Goal: Task Accomplishment & Management: Complete application form

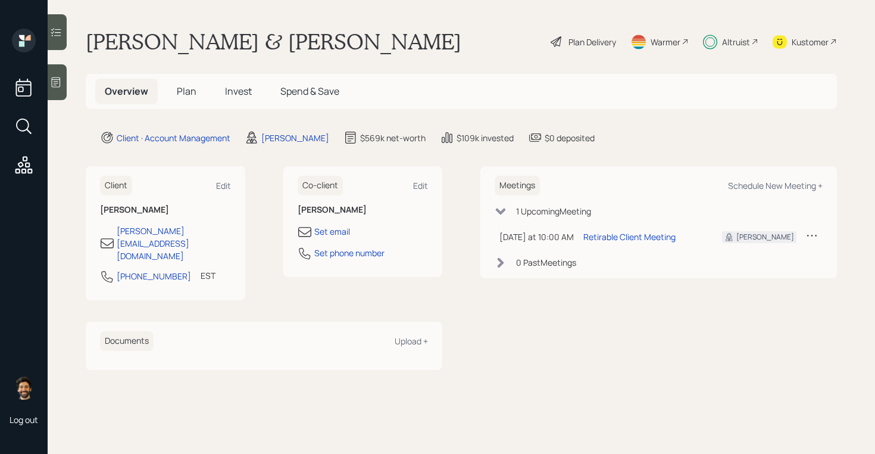
click at [724, 41] on div "Altruist" at bounding box center [736, 42] width 28 height 13
click at [177, 83] on h5 "Plan" at bounding box center [186, 92] width 39 height 26
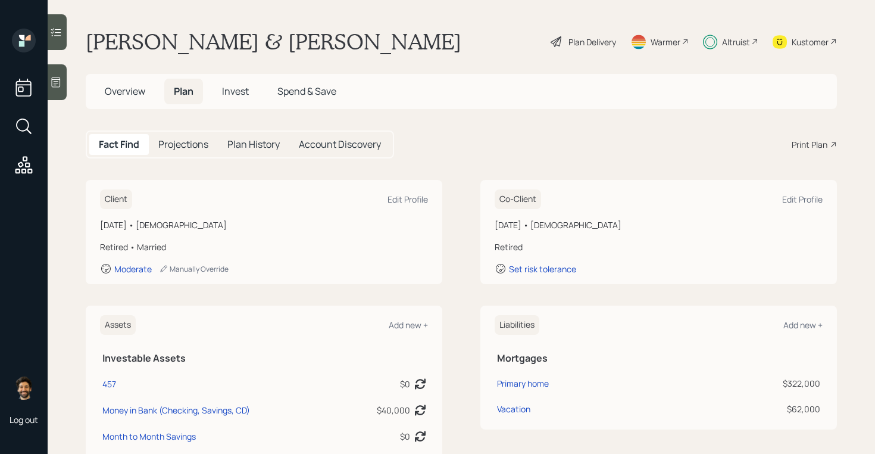
drag, startPoint x: 221, startPoint y: 223, endPoint x: 126, endPoint y: 207, distance: 96.6
click at [127, 207] on div "Client Edit Profile [DATE] • [DEMOGRAPHIC_DATA] Retired • Married Moderate Manu…" at bounding box center [264, 232] width 357 height 104
click at [579, 38] on div "Plan Delivery" at bounding box center [593, 42] width 48 height 13
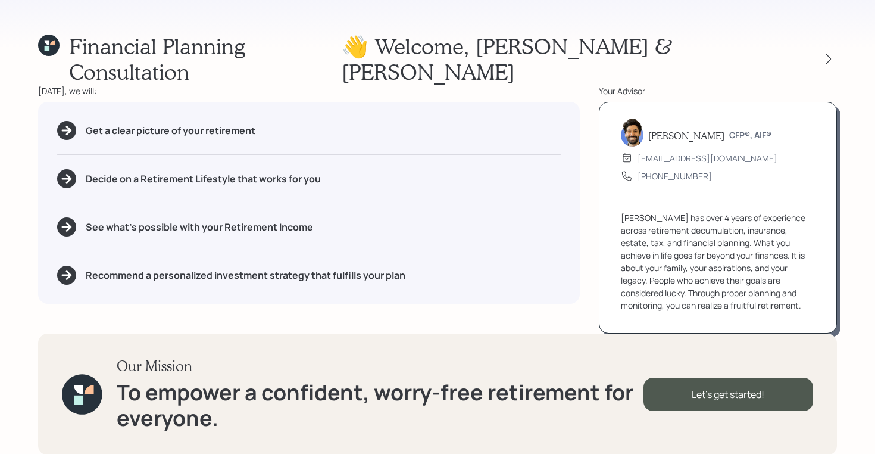
click at [787, 262] on div "[PERSON_NAME] has over 4 years of experience across retirement decumulation, in…" at bounding box center [718, 261] width 194 height 100
click at [830, 54] on icon at bounding box center [828, 59] width 5 height 10
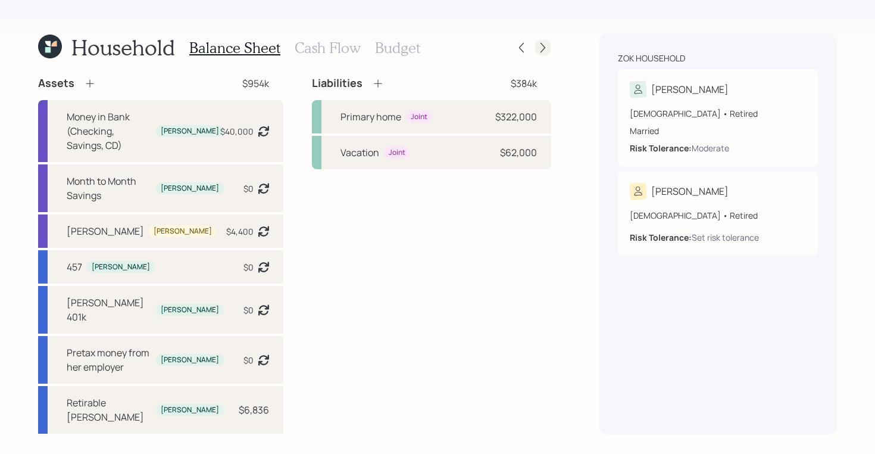
click at [544, 54] on div at bounding box center [543, 47] width 17 height 17
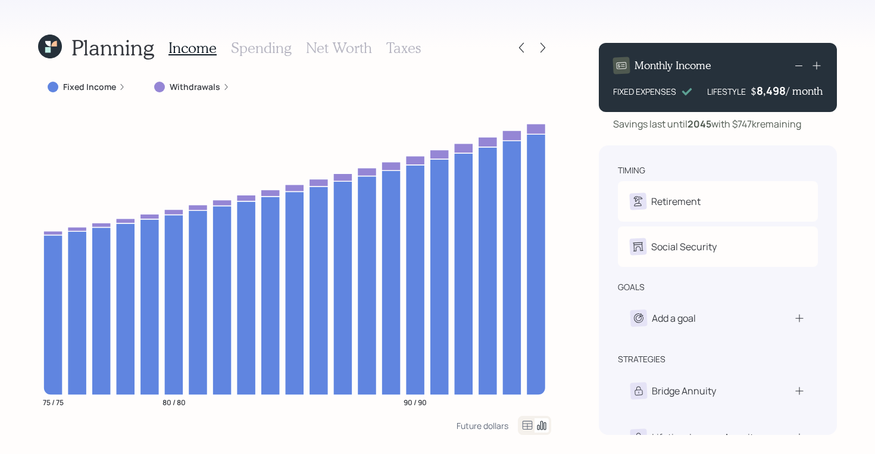
click at [52, 51] on icon at bounding box center [50, 47] width 24 height 24
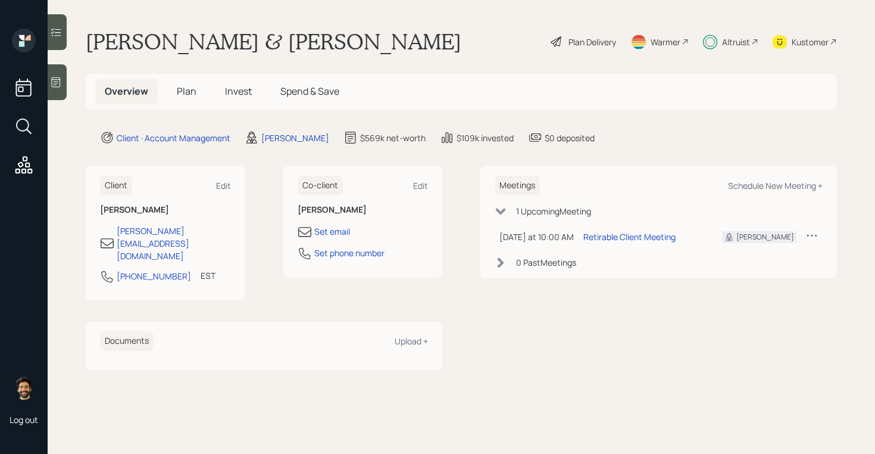
click at [191, 90] on span "Plan" at bounding box center [187, 91] width 20 height 13
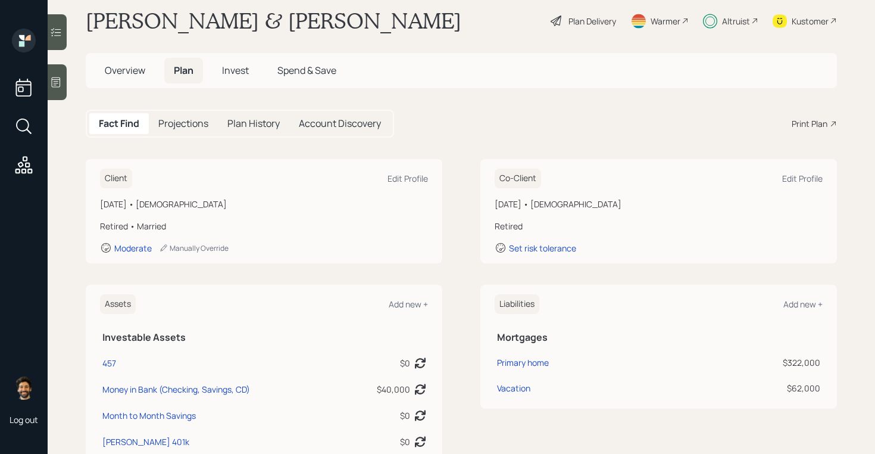
scroll to position [17, 0]
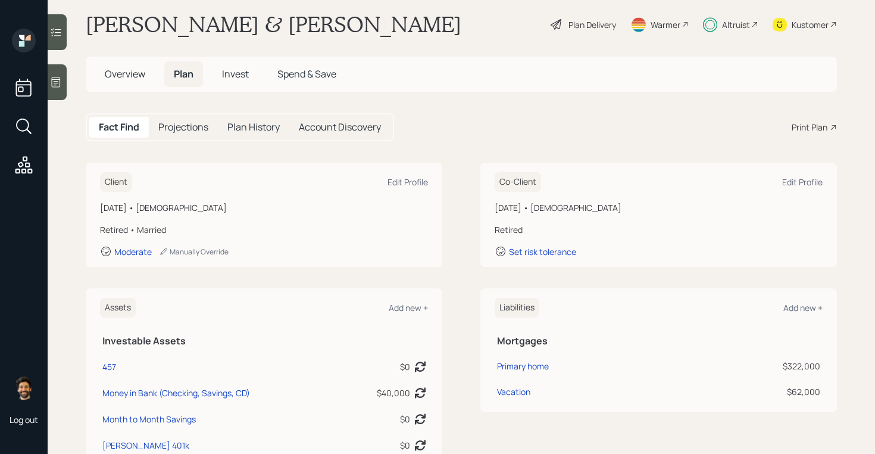
click at [122, 76] on span "Overview" at bounding box center [125, 73] width 40 height 13
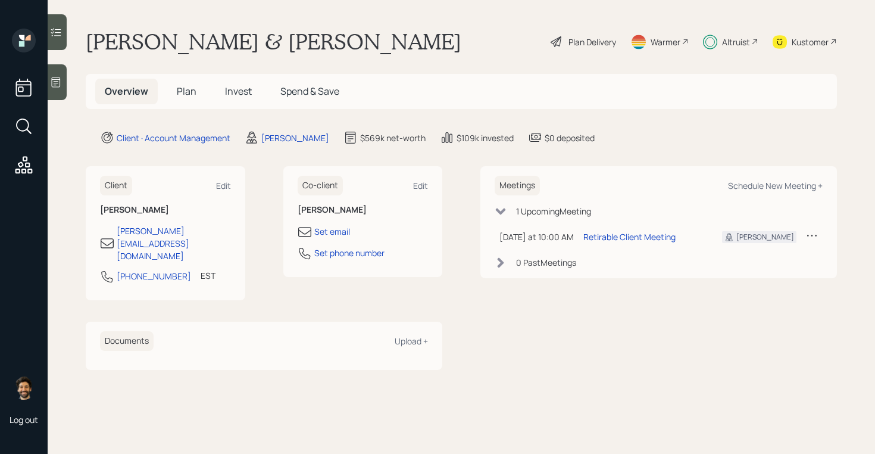
click at [589, 39] on div "Plan Delivery" at bounding box center [593, 42] width 48 height 13
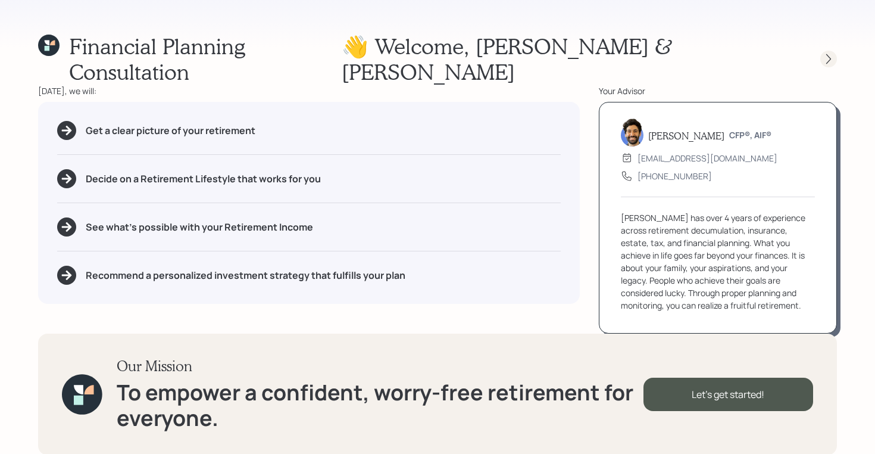
click at [823, 52] on div at bounding box center [828, 59] width 17 height 17
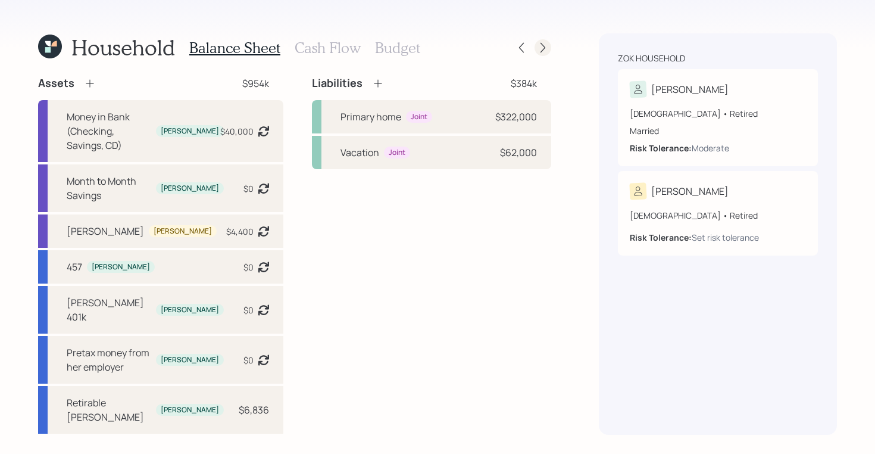
click at [548, 46] on icon at bounding box center [543, 48] width 12 height 12
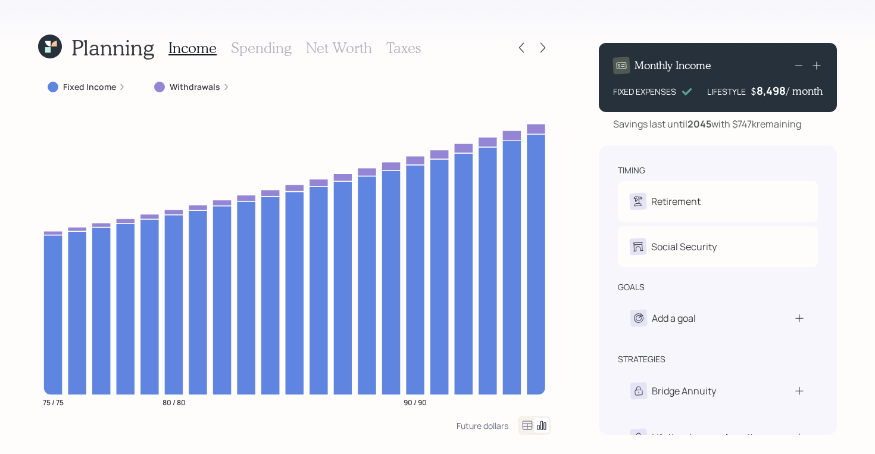
click at [548, 46] on icon at bounding box center [543, 48] width 12 height 12
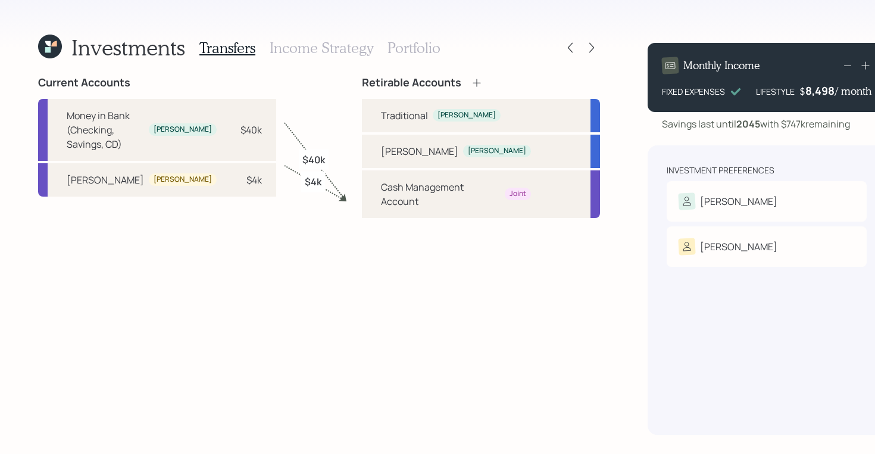
click at [357, 51] on h3 "Income Strategy" at bounding box center [322, 47] width 104 height 17
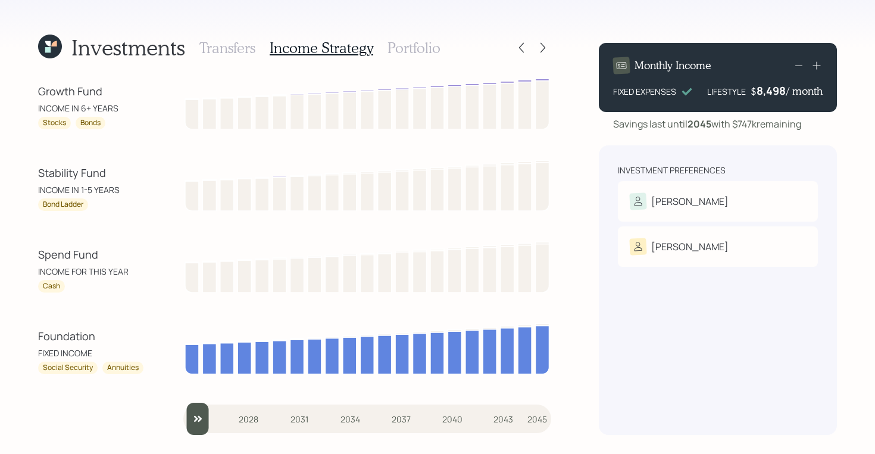
click at [407, 49] on h3 "Portfolio" at bounding box center [414, 47] width 53 height 17
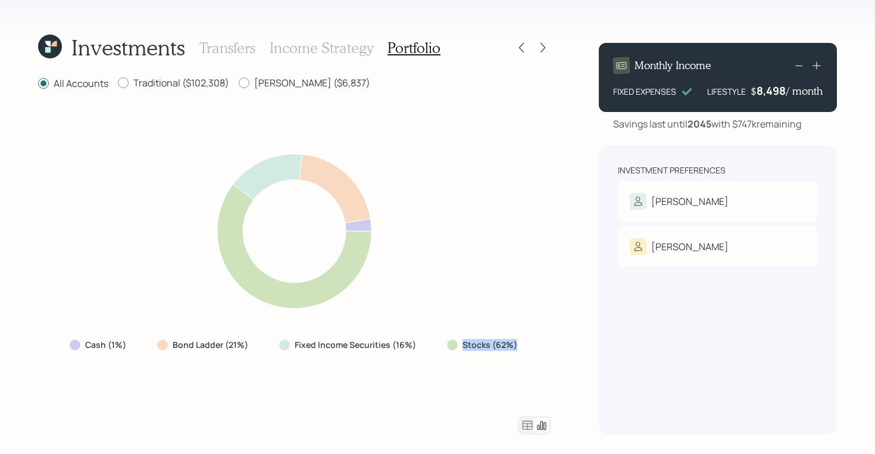
drag, startPoint x: 516, startPoint y: 344, endPoint x: 435, endPoint y: 344, distance: 81.6
click at [435, 344] on div "Cash (1%) Bond Ladder (21%) Fixed Income Securities (16%) Stocks (62%)" at bounding box center [294, 344] width 469 height 21
click at [51, 47] on icon at bounding box center [50, 47] width 24 height 24
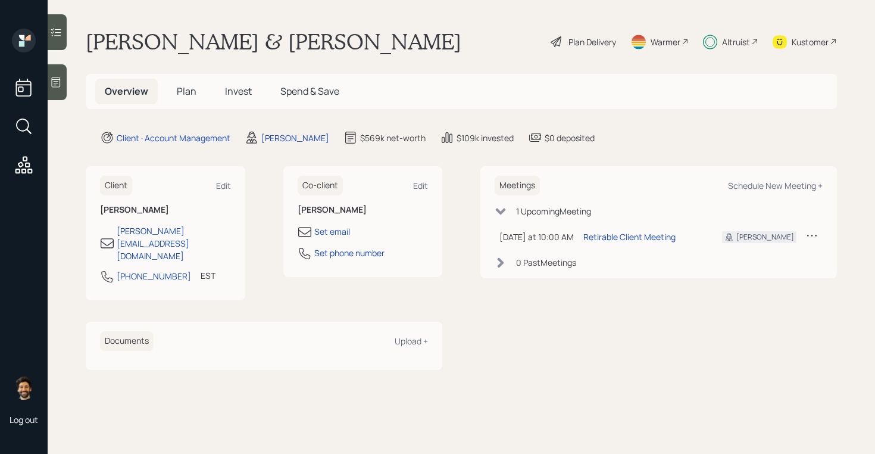
click at [585, 45] on div "Plan Delivery" at bounding box center [593, 42] width 48 height 13
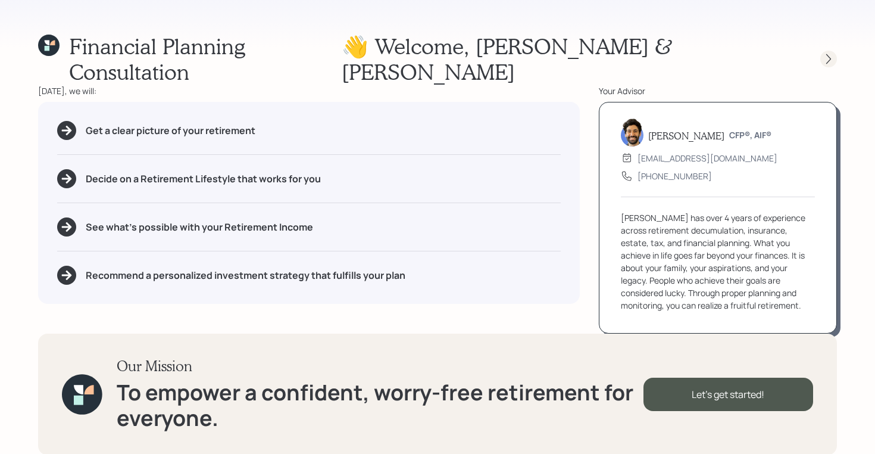
click at [826, 53] on icon at bounding box center [829, 59] width 12 height 12
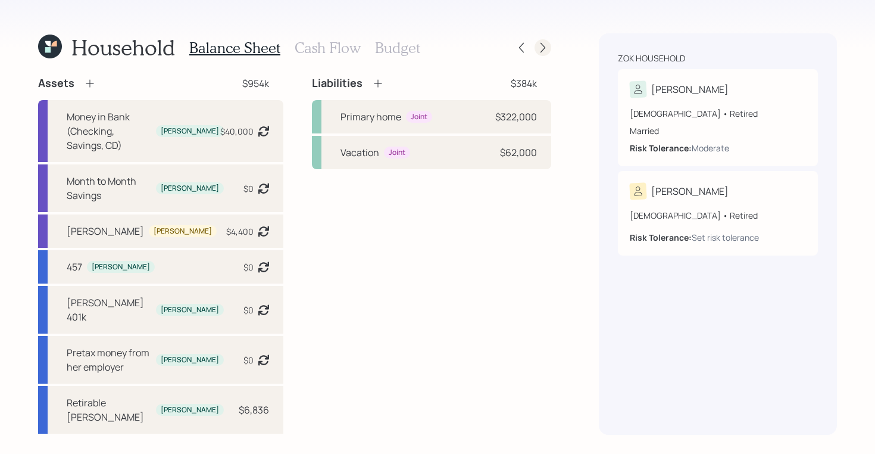
click at [551, 46] on div at bounding box center [543, 47] width 17 height 17
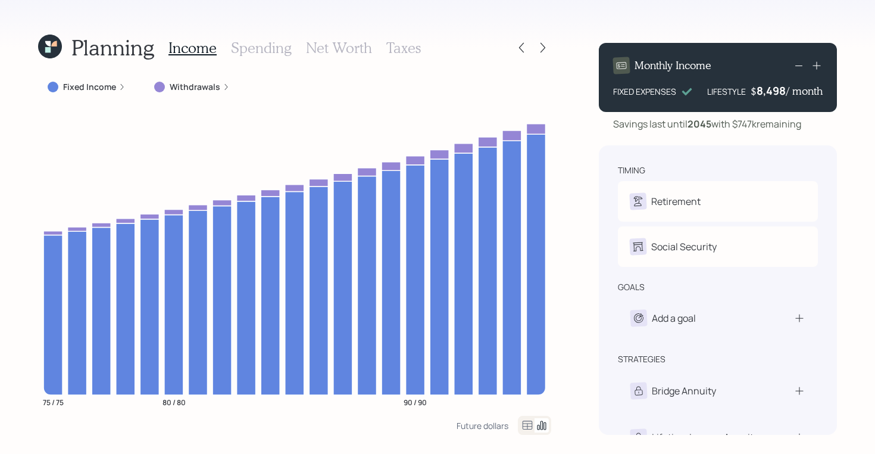
click at [53, 46] on icon at bounding box center [53, 43] width 5 height 5
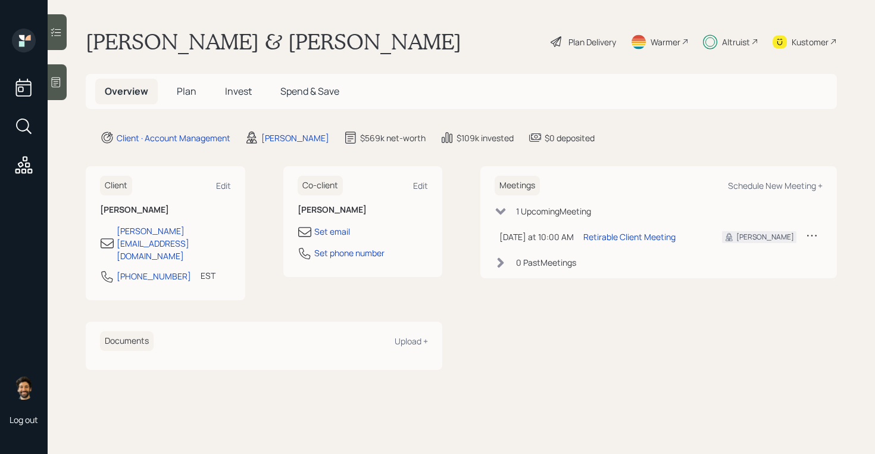
click at [189, 88] on span "Plan" at bounding box center [187, 91] width 20 height 13
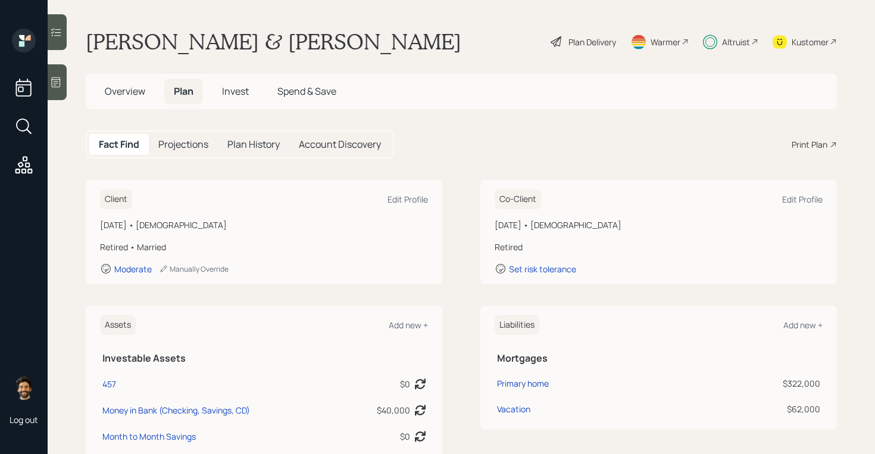
click at [117, 91] on span "Overview" at bounding box center [125, 91] width 40 height 13
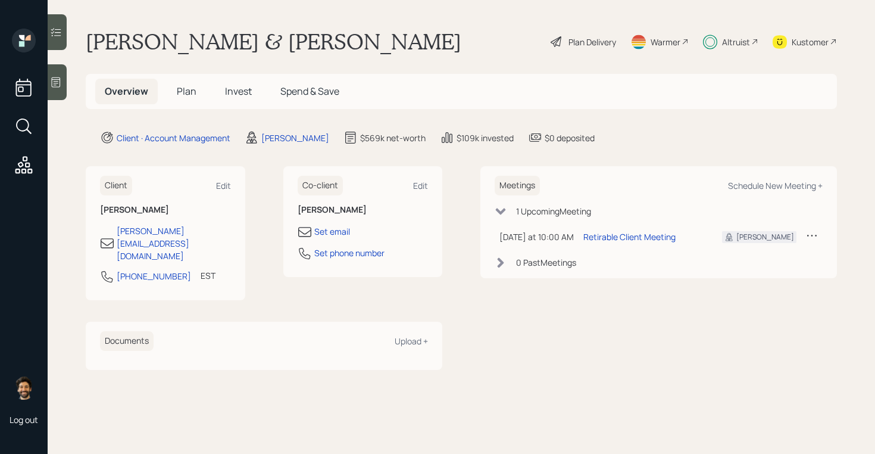
click at [183, 81] on h5 "Plan" at bounding box center [186, 92] width 39 height 26
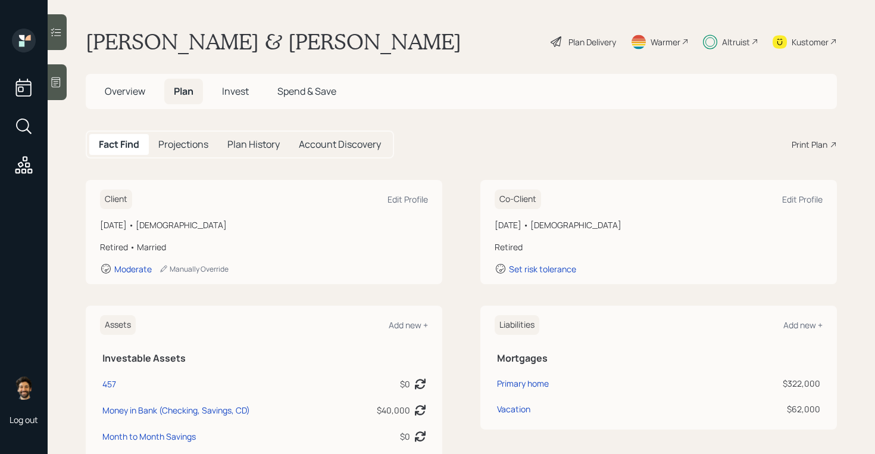
click at [116, 95] on span "Overview" at bounding box center [125, 91] width 40 height 13
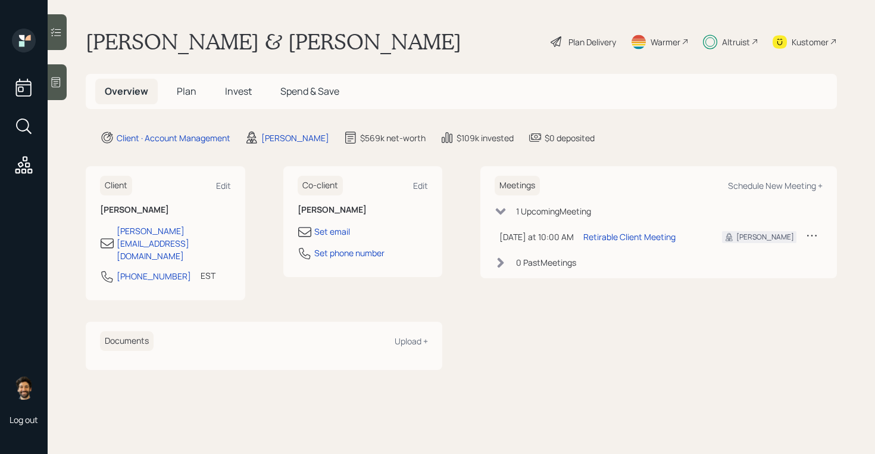
click at [564, 37] on div "Plan Delivery" at bounding box center [584, 42] width 68 height 26
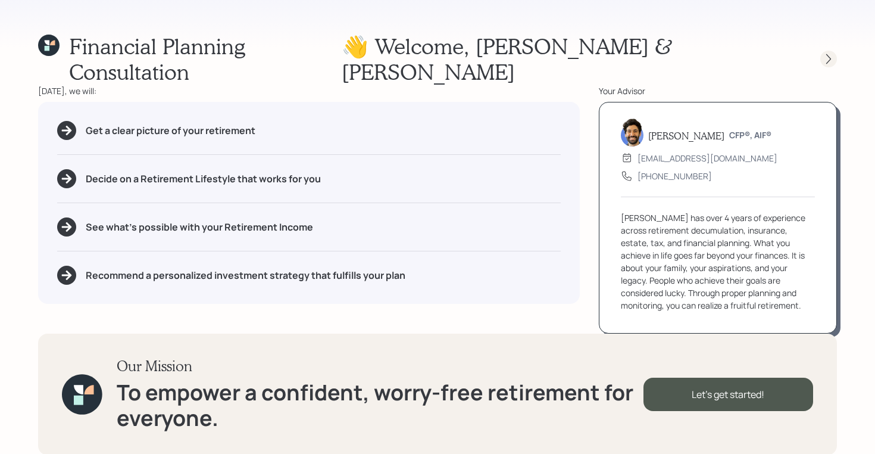
click at [826, 53] on icon at bounding box center [829, 59] width 12 height 12
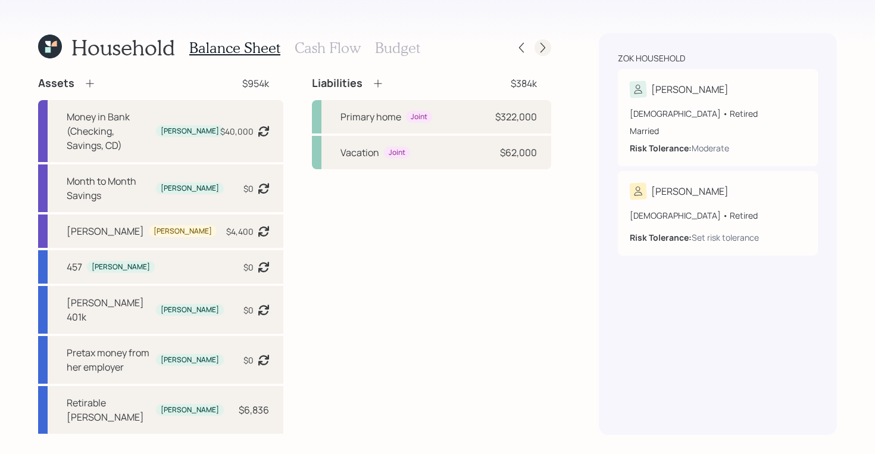
click at [546, 48] on icon at bounding box center [543, 48] width 12 height 12
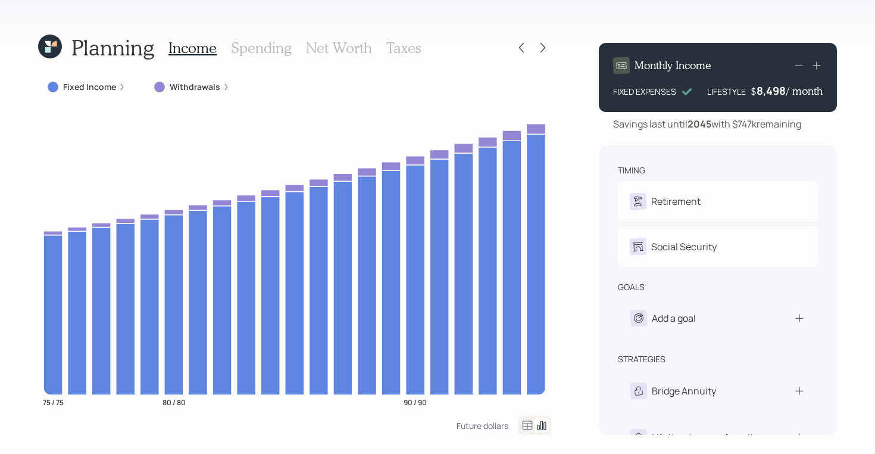
click at [322, 49] on h3 "Net Worth" at bounding box center [339, 47] width 66 height 17
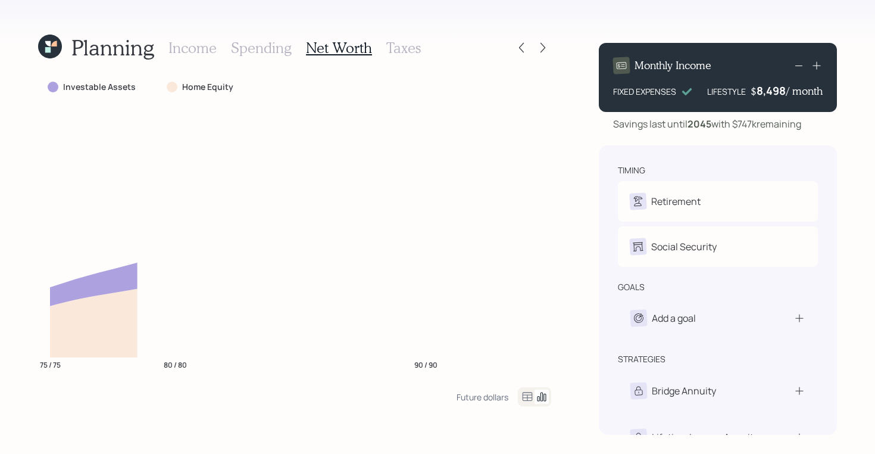
click at [261, 48] on h3 "Spending" at bounding box center [261, 47] width 61 height 17
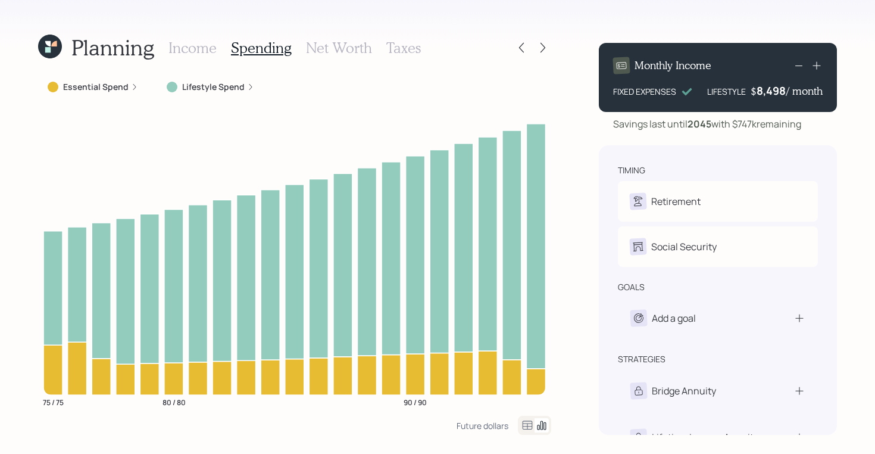
click at [175, 45] on h3 "Income" at bounding box center [192, 47] width 48 height 17
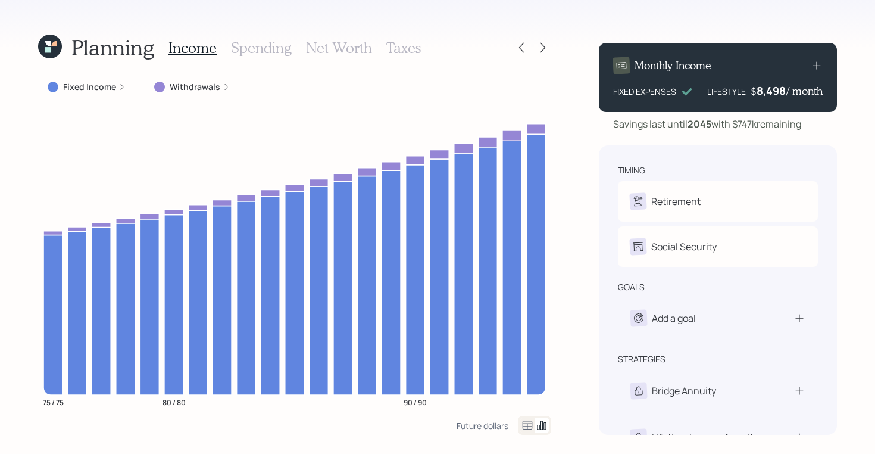
click at [523, 425] on icon at bounding box center [527, 425] width 14 height 14
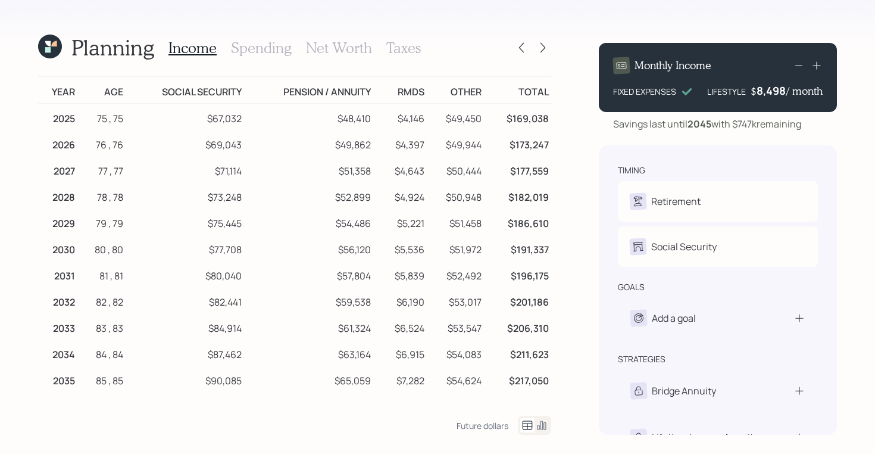
click at [45, 51] on icon at bounding box center [50, 47] width 24 height 24
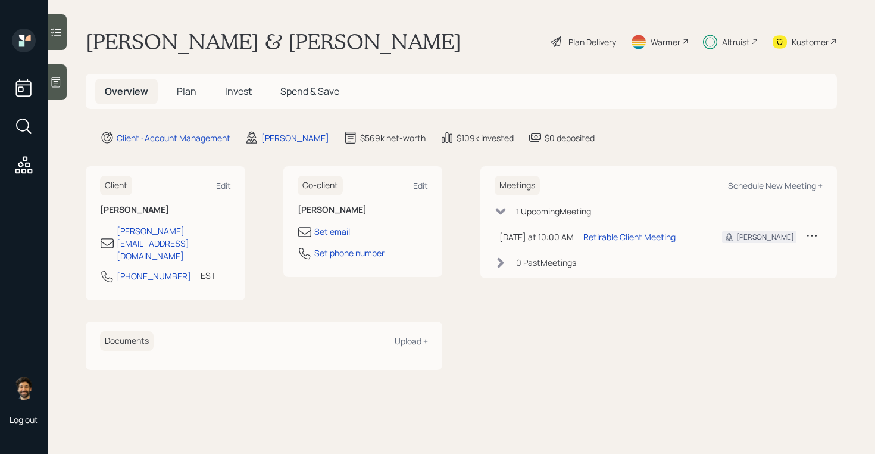
click at [179, 84] on h5 "Plan" at bounding box center [186, 92] width 39 height 26
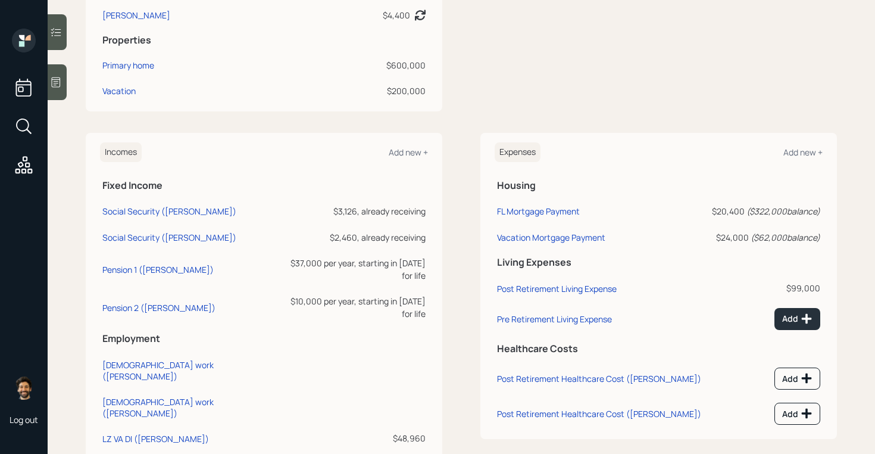
scroll to position [564, 0]
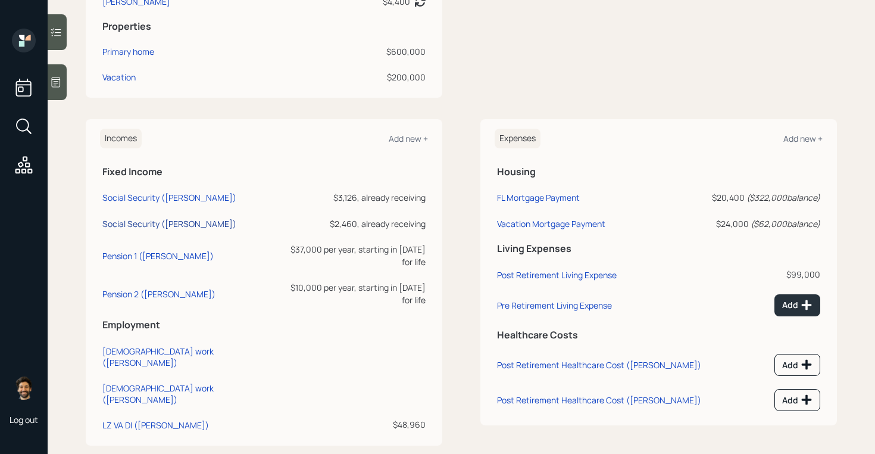
click at [154, 223] on div "Social Security ([PERSON_NAME])" at bounding box center [169, 223] width 134 height 11
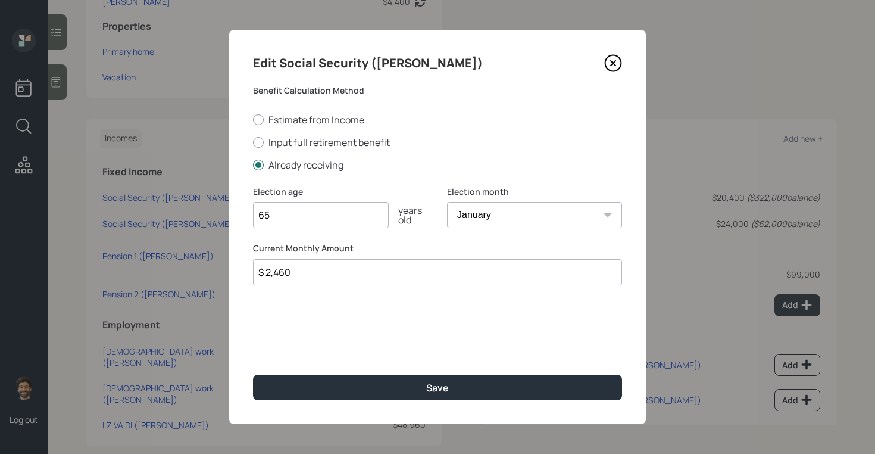
click at [614, 63] on icon at bounding box center [613, 63] width 5 height 5
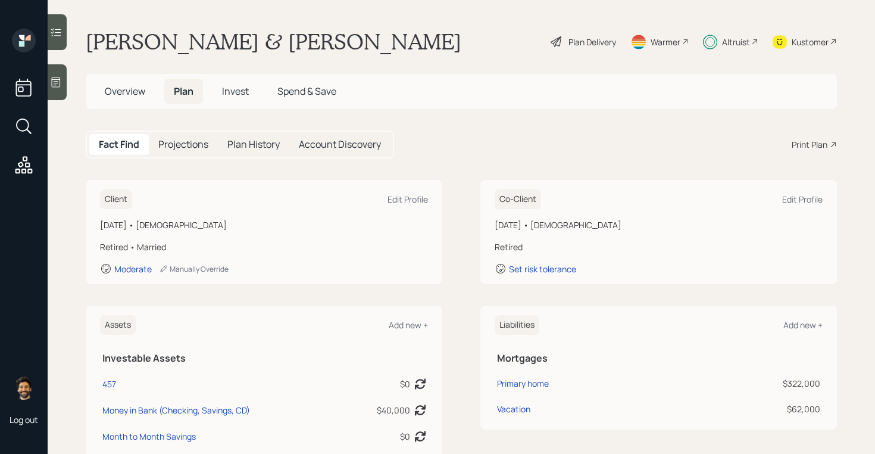
click at [573, 40] on div "Plan Delivery" at bounding box center [593, 42] width 48 height 13
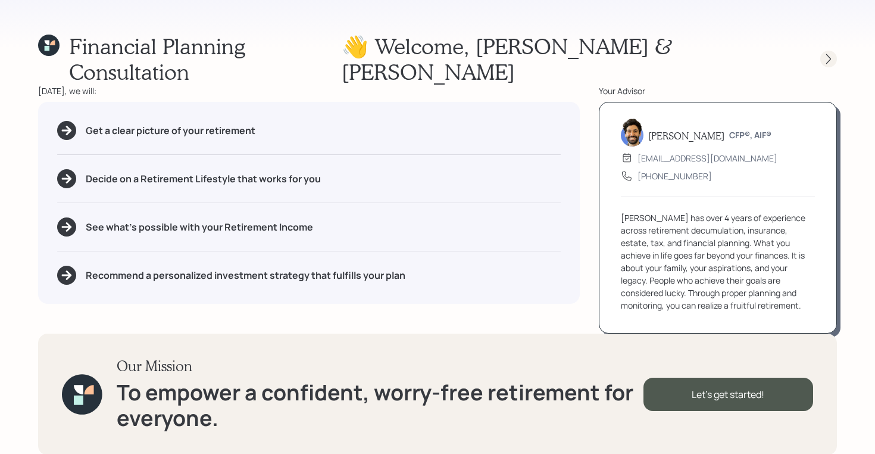
click at [829, 53] on icon at bounding box center [829, 59] width 12 height 12
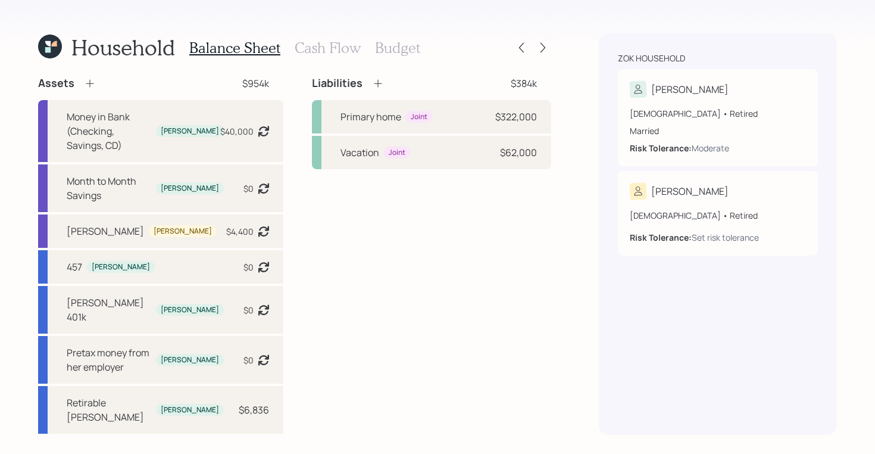
click at [355, 44] on h3 "Cash Flow" at bounding box center [328, 47] width 66 height 17
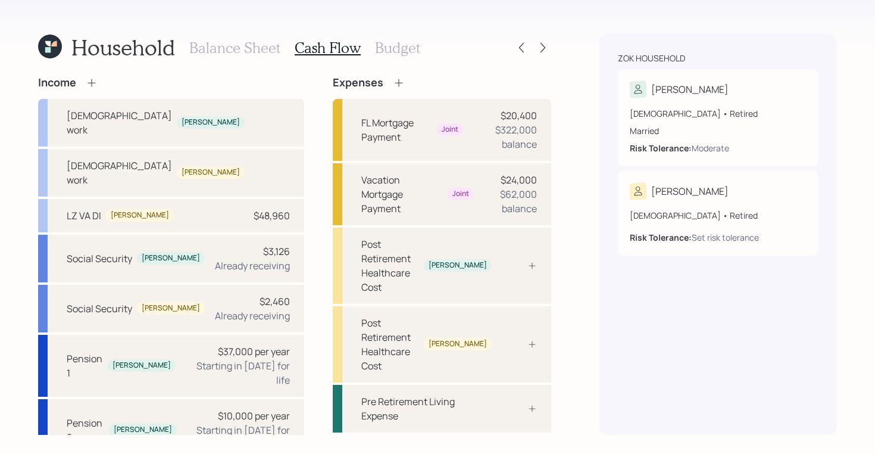
click at [413, 46] on h3 "Budget" at bounding box center [397, 47] width 45 height 17
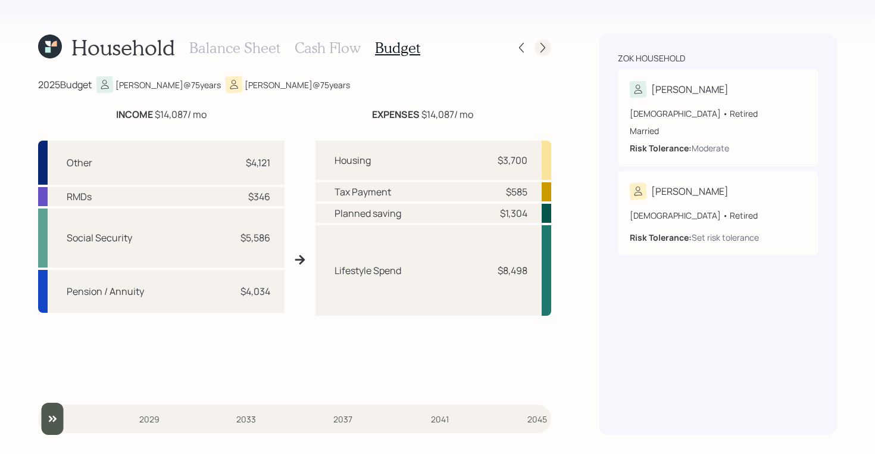
click at [542, 46] on icon at bounding box center [543, 48] width 12 height 12
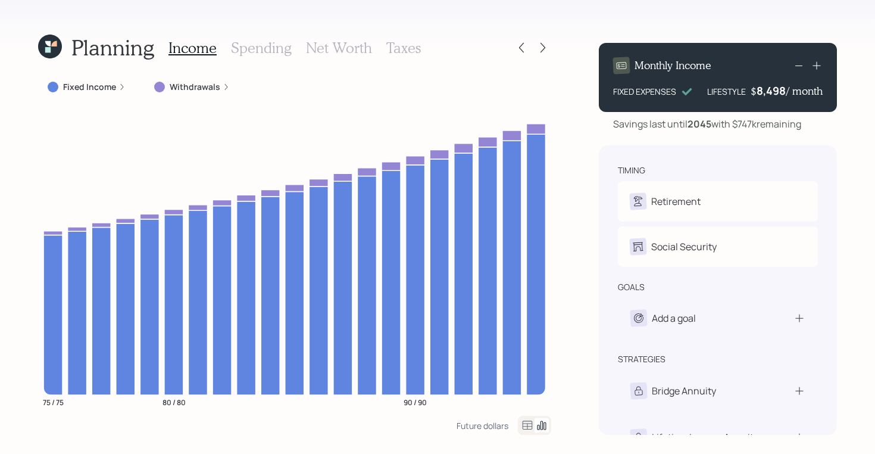
click at [50, 50] on icon at bounding box center [47, 49] width 5 height 5
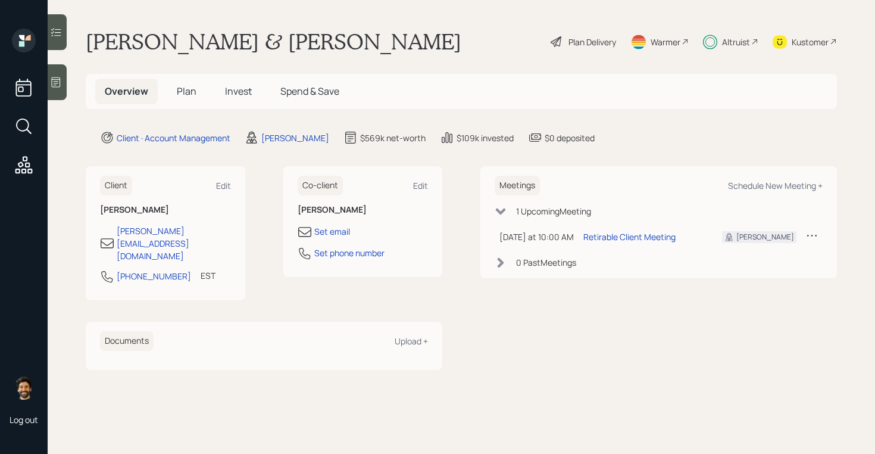
click at [188, 85] on span "Plan" at bounding box center [187, 91] width 20 height 13
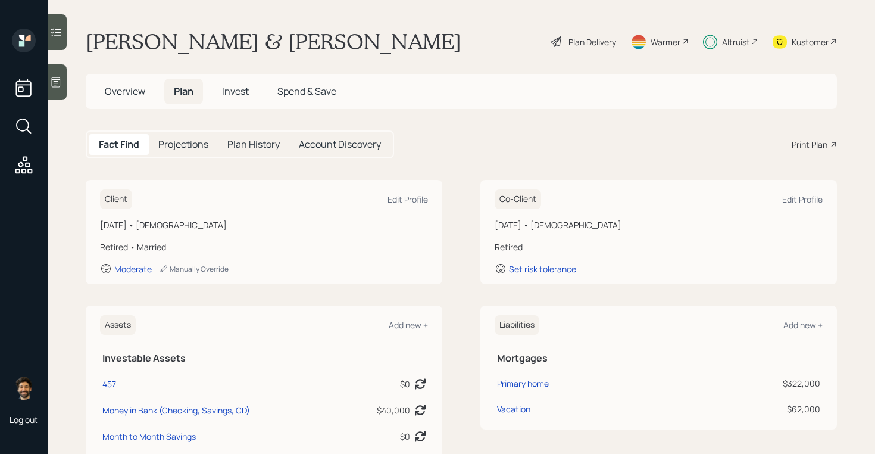
click at [582, 39] on div "Plan Delivery" at bounding box center [593, 42] width 48 height 13
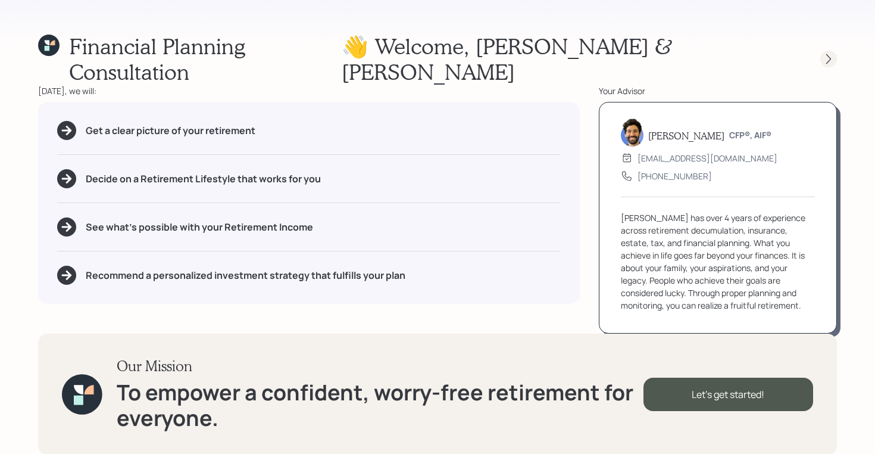
click at [832, 53] on icon at bounding box center [829, 59] width 12 height 12
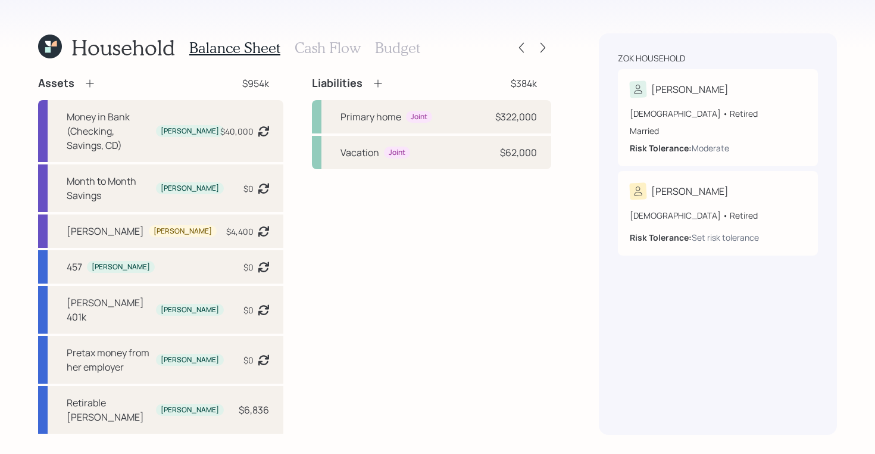
click at [407, 43] on h3 "Budget" at bounding box center [397, 47] width 45 height 17
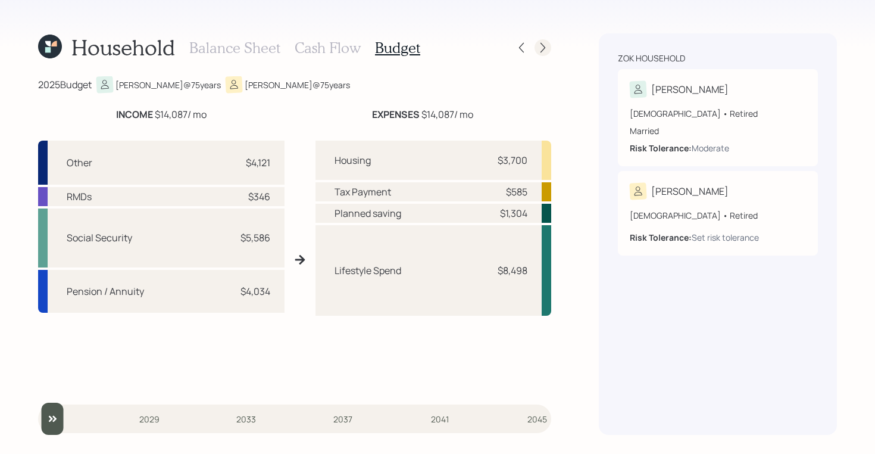
click at [548, 45] on icon at bounding box center [543, 48] width 12 height 12
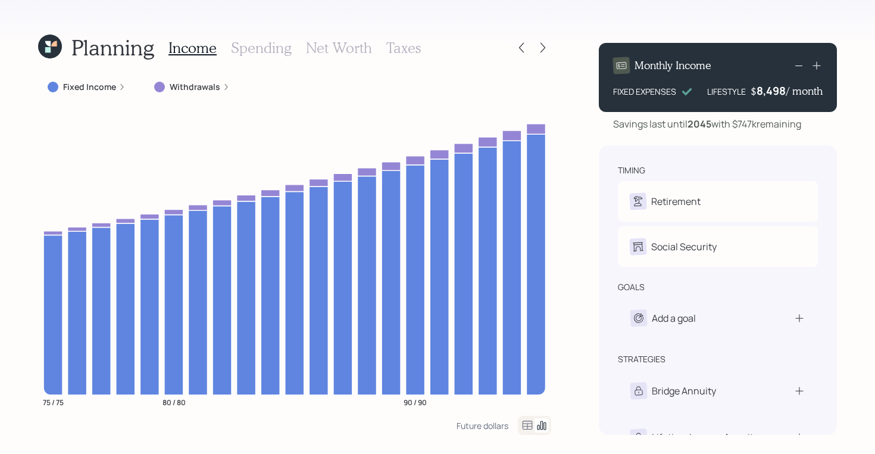
click at [273, 42] on h3 "Spending" at bounding box center [261, 47] width 61 height 17
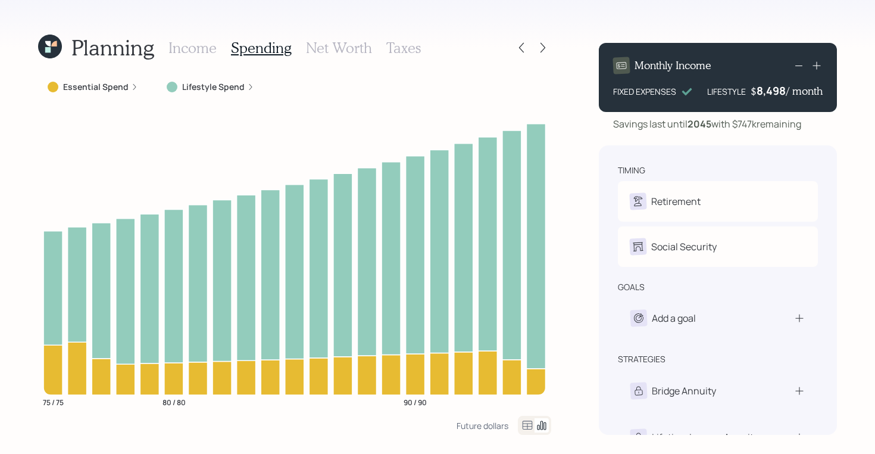
click at [317, 48] on h3 "Net Worth" at bounding box center [339, 47] width 66 height 17
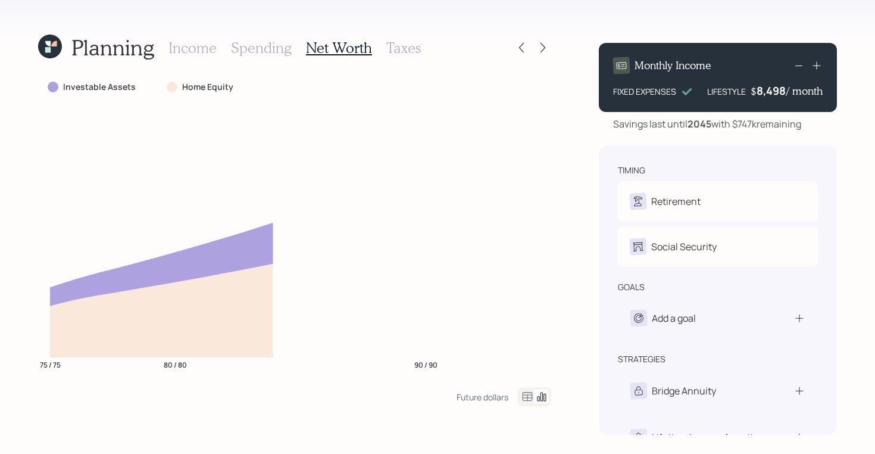
click at [401, 40] on h3 "Taxes" at bounding box center [403, 47] width 35 height 17
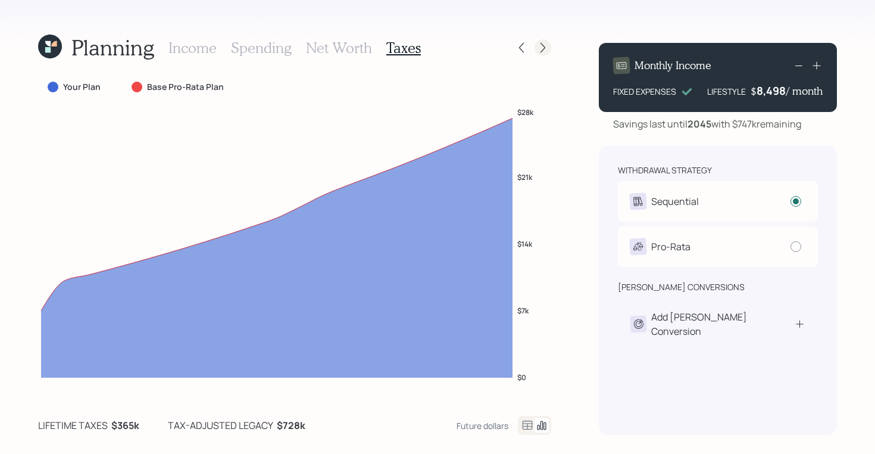
click at [539, 45] on icon at bounding box center [543, 48] width 12 height 12
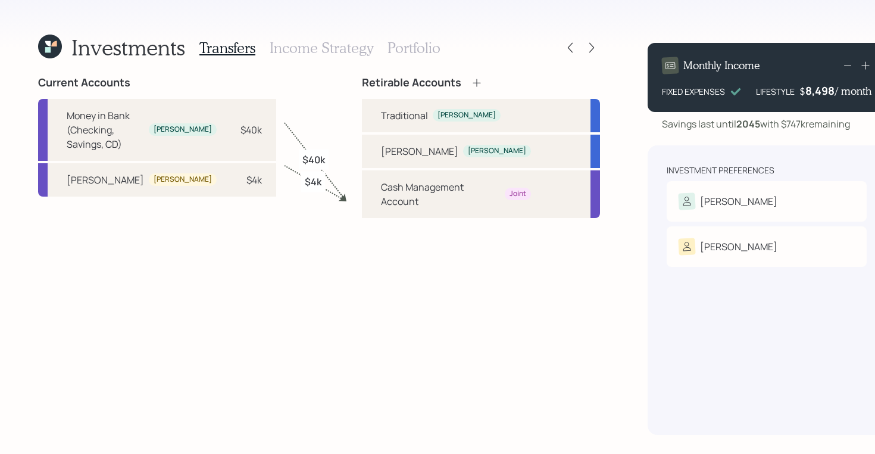
click at [323, 45] on h3 "Income Strategy" at bounding box center [322, 47] width 104 height 17
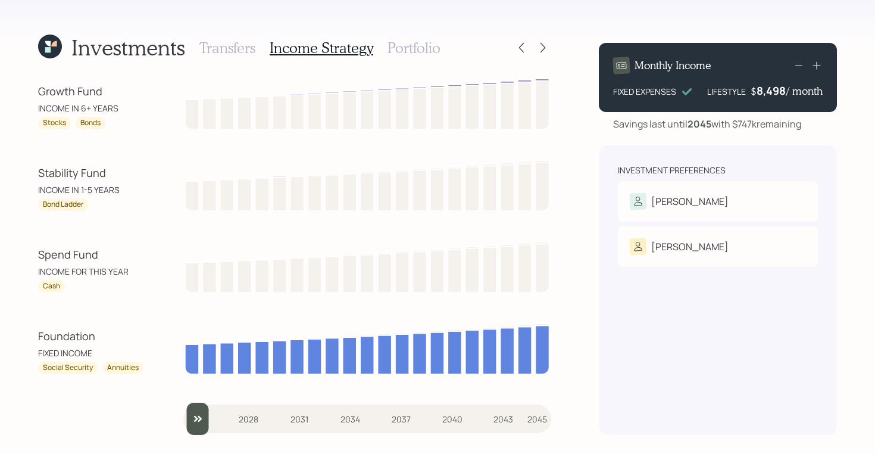
click at [401, 45] on h3 "Portfolio" at bounding box center [414, 47] width 53 height 17
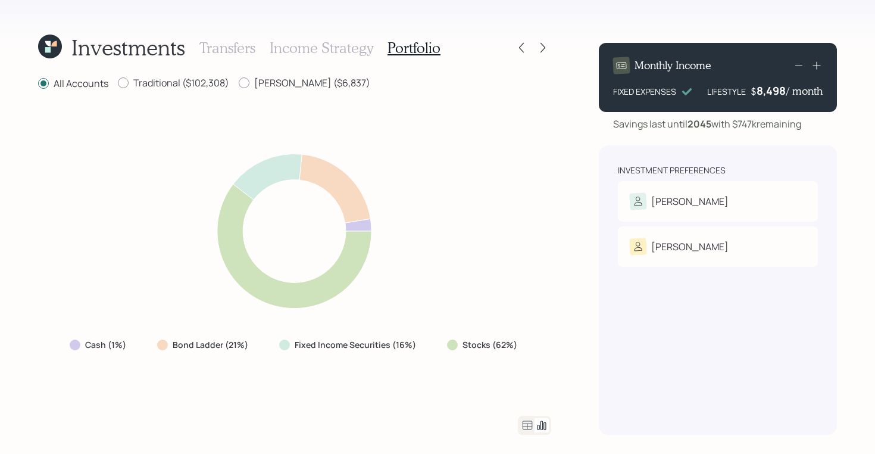
click at [319, 51] on h3 "Income Strategy" at bounding box center [322, 47] width 104 height 17
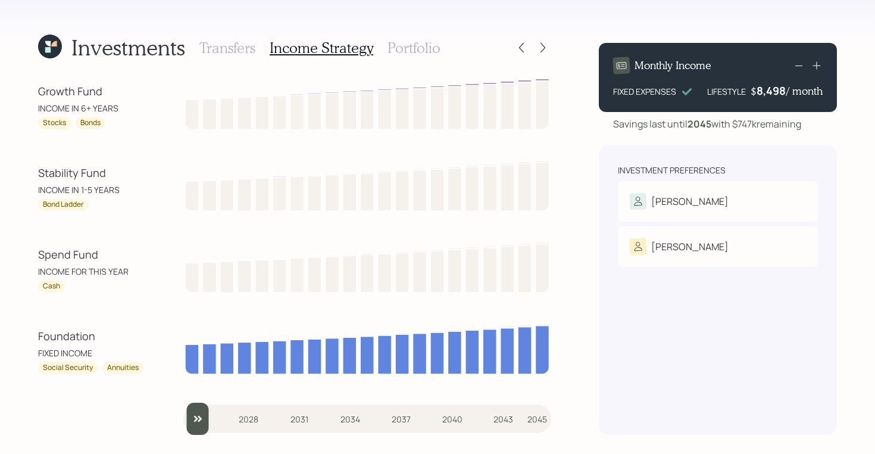
click at [215, 49] on h3 "Transfers" at bounding box center [227, 47] width 56 height 17
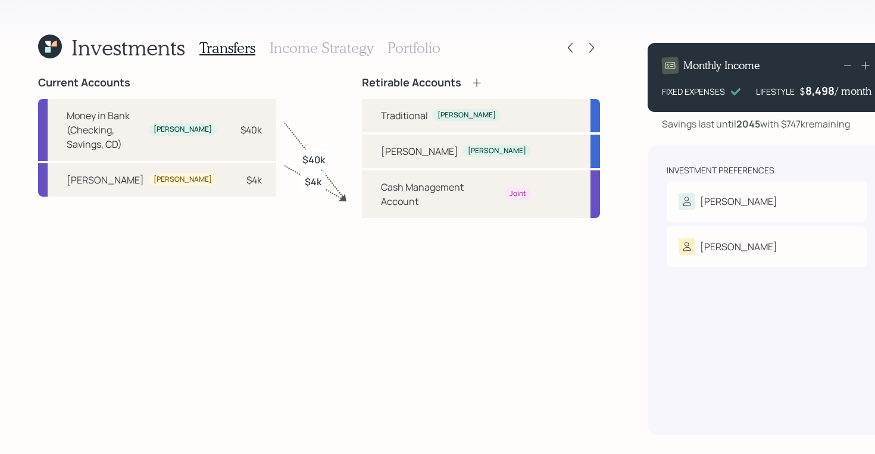
click at [57, 50] on icon at bounding box center [50, 47] width 24 height 24
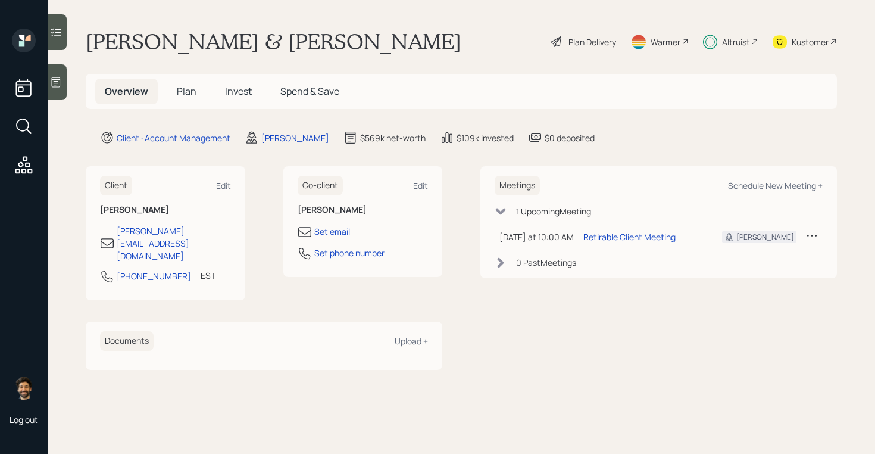
click at [193, 86] on span "Plan" at bounding box center [187, 91] width 20 height 13
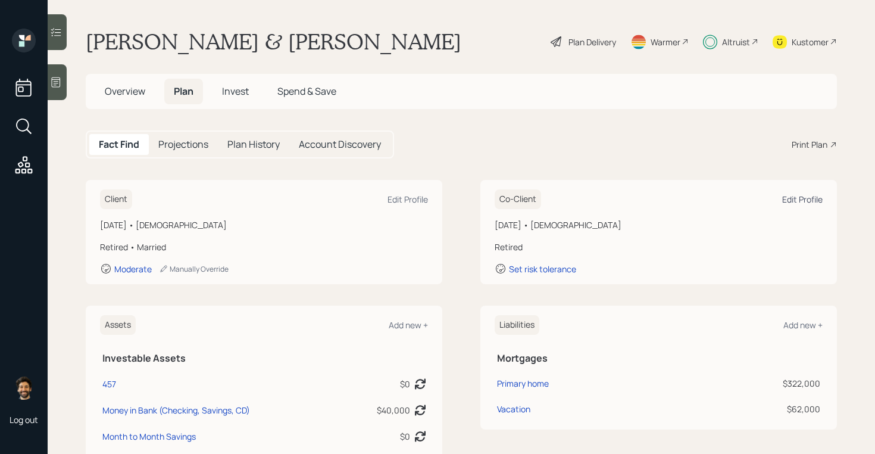
click at [812, 201] on div "Edit Profile" at bounding box center [802, 199] width 40 height 11
select select "7"
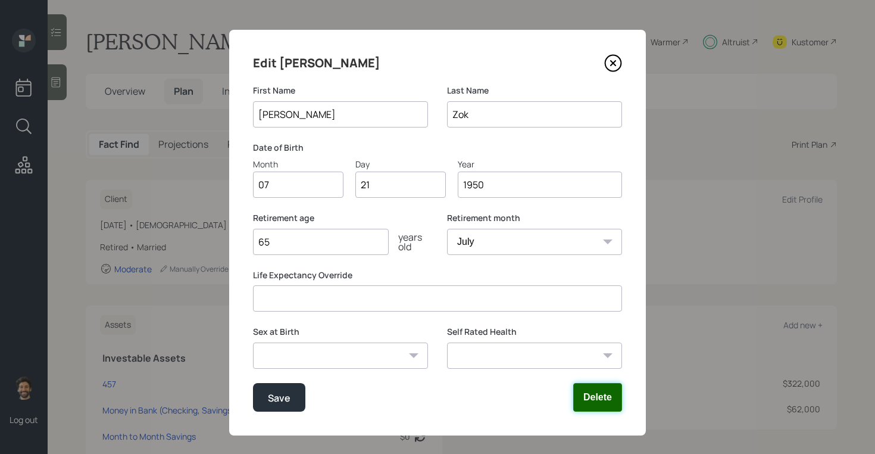
click at [583, 401] on button "Delete" at bounding box center [597, 397] width 49 height 29
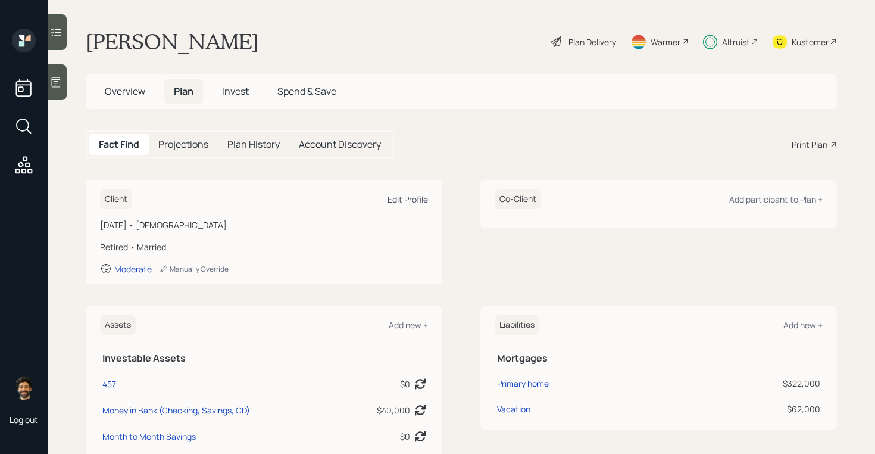
click at [403, 198] on div "Edit Profile" at bounding box center [408, 199] width 40 height 11
select select "8"
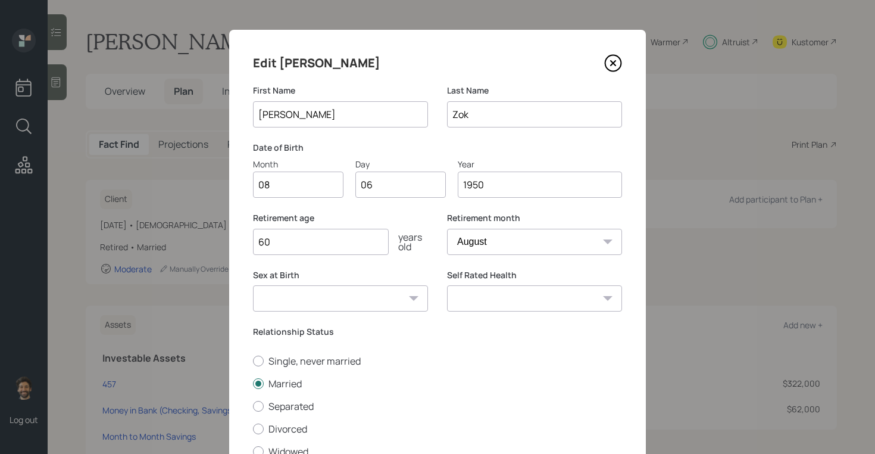
scroll to position [98, 0]
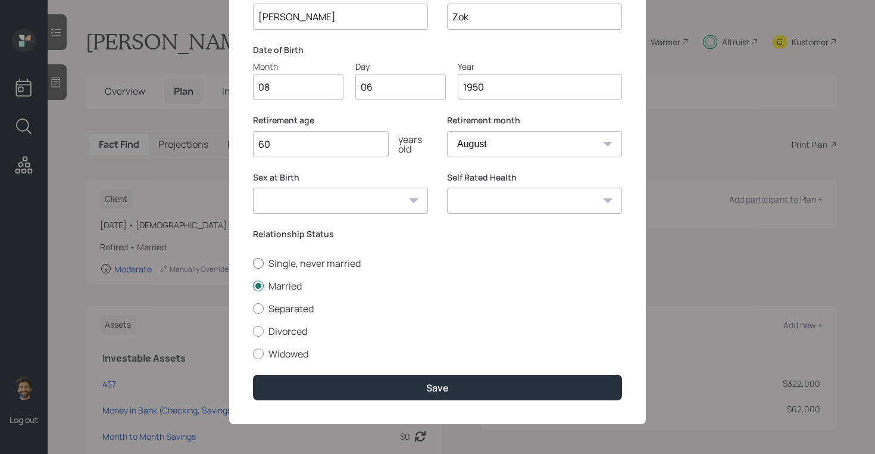
click at [272, 260] on label "Single, never married" at bounding box center [437, 263] width 369 height 13
click at [253, 263] on input "Single, never married" at bounding box center [252, 263] width 1 height 1
radio input "true"
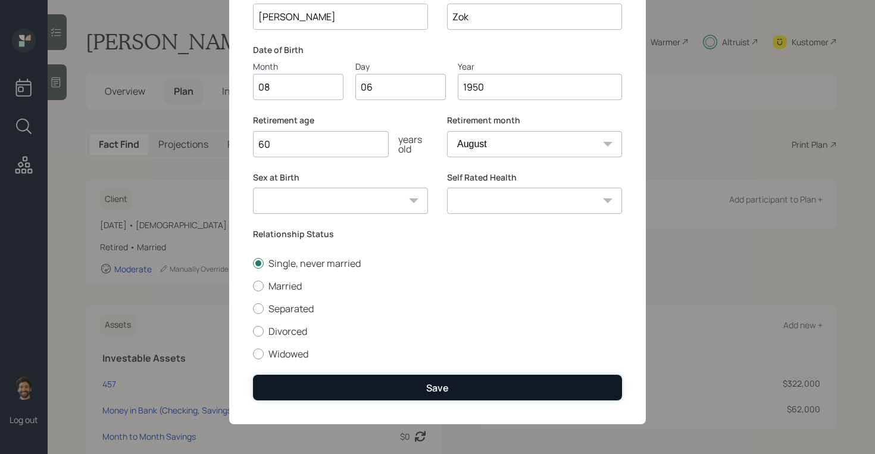
click at [295, 380] on button "Save" at bounding box center [437, 388] width 369 height 26
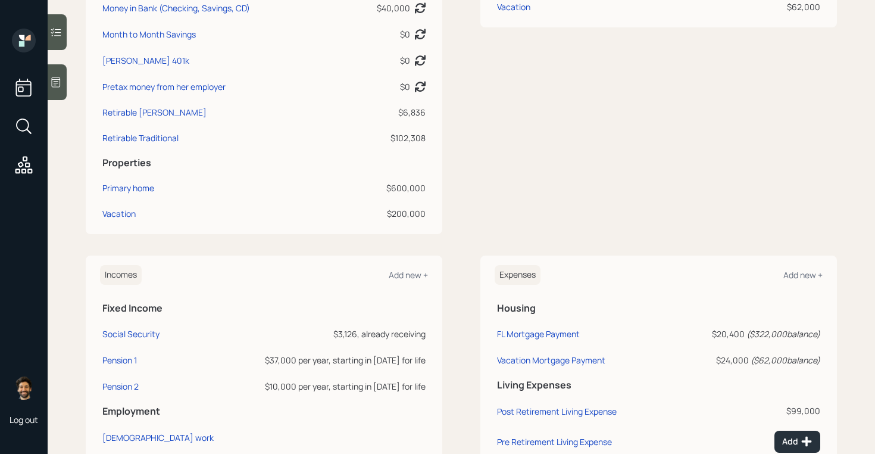
scroll to position [473, 0]
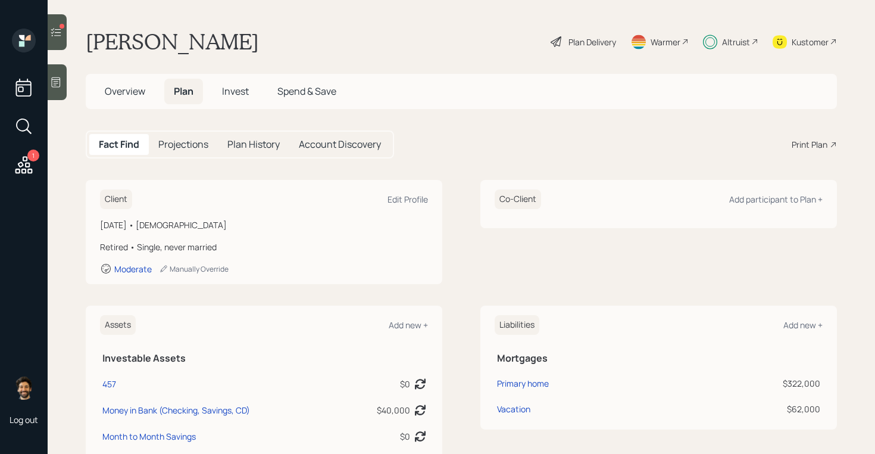
click at [585, 38] on div "Plan Delivery" at bounding box center [593, 42] width 48 height 13
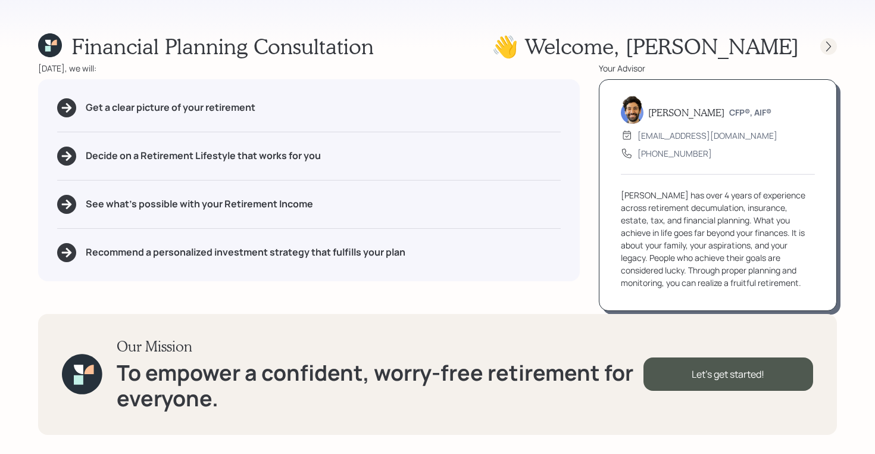
click at [830, 43] on icon at bounding box center [829, 46] width 12 height 12
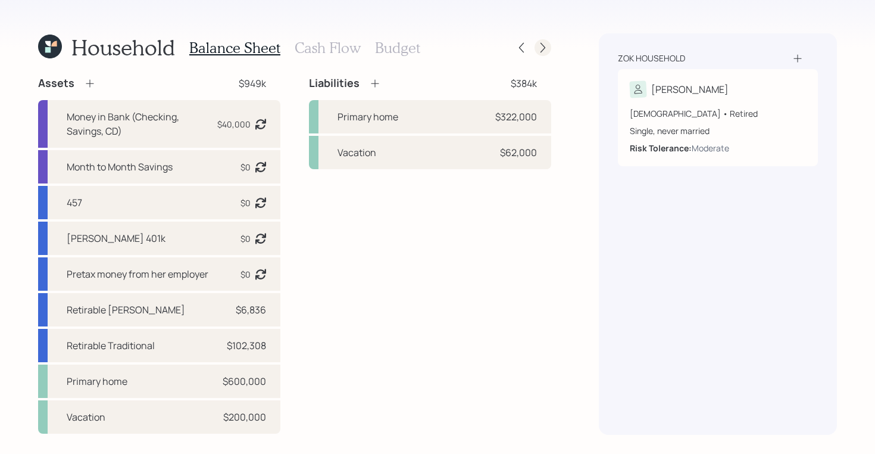
click at [543, 39] on div at bounding box center [543, 47] width 17 height 17
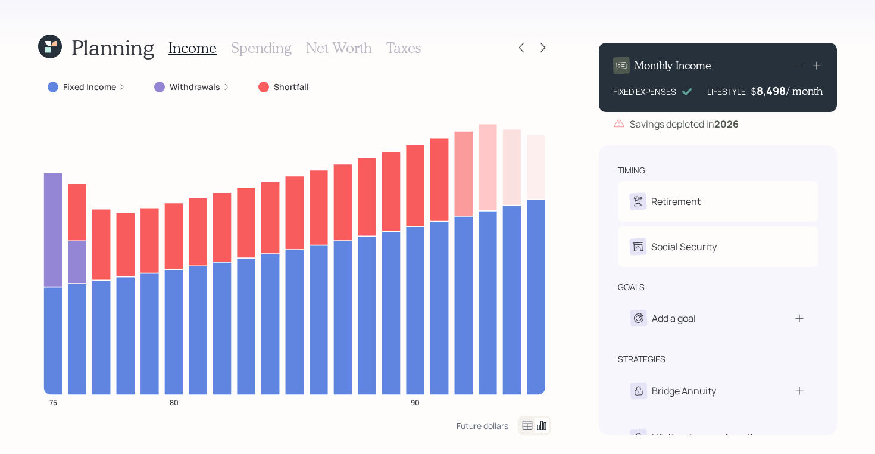
click at [52, 43] on icon at bounding box center [50, 47] width 24 height 24
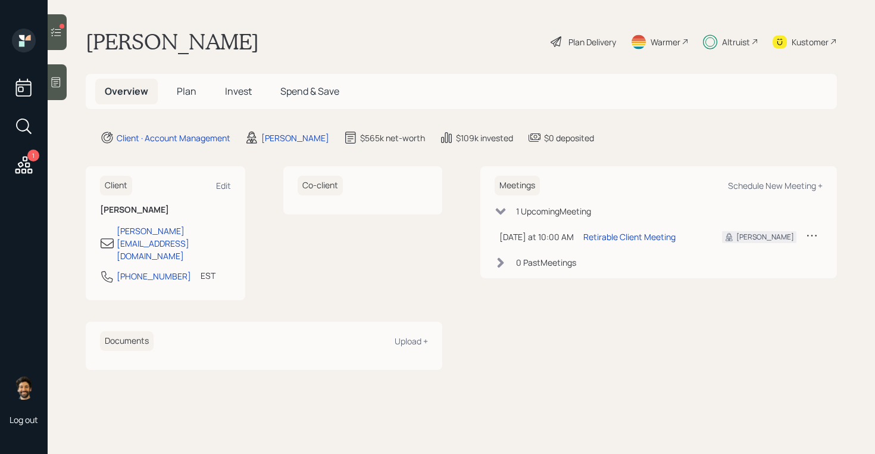
click at [245, 91] on span "Invest" at bounding box center [238, 91] width 27 height 13
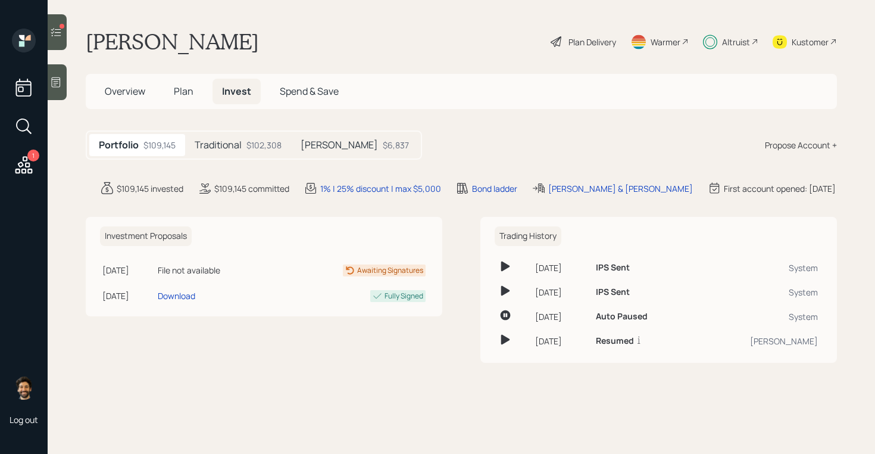
click at [589, 46] on div "Plan Delivery" at bounding box center [593, 42] width 48 height 13
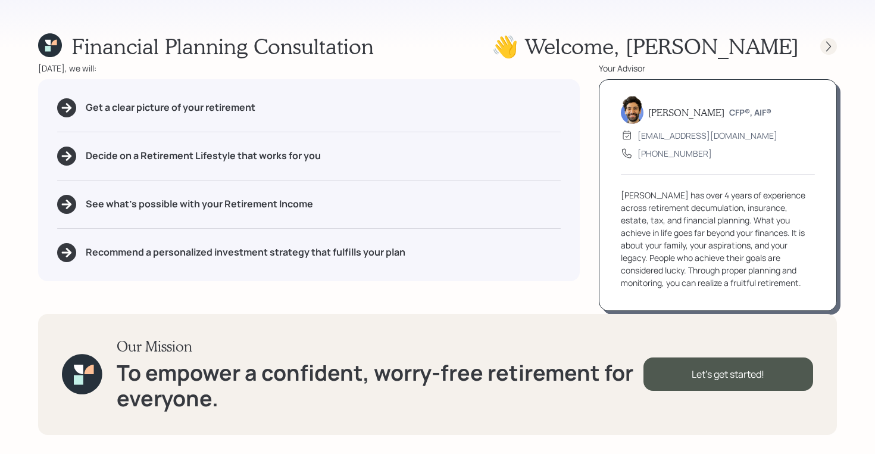
click at [825, 45] on icon at bounding box center [829, 46] width 12 height 12
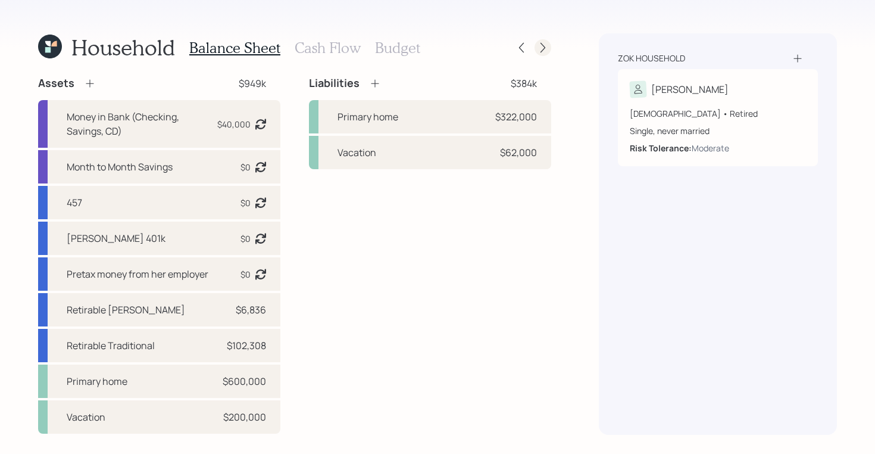
click at [542, 49] on icon at bounding box center [543, 48] width 12 height 12
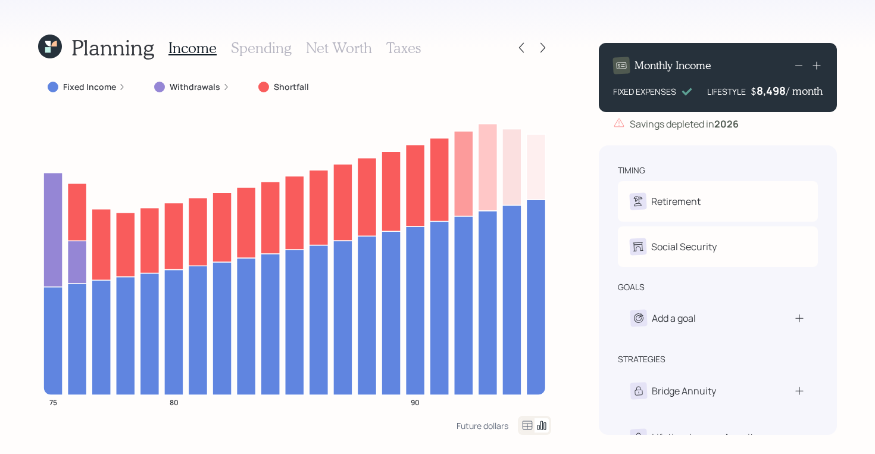
click at [45, 48] on icon at bounding box center [47, 49] width 5 height 5
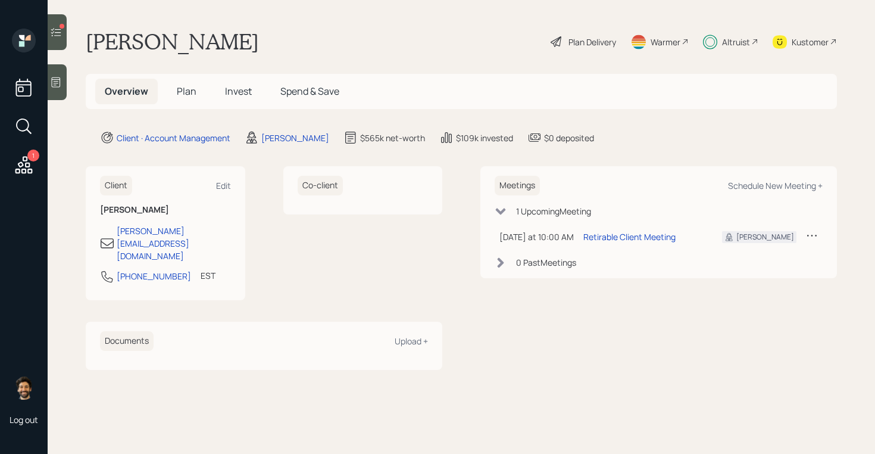
click at [184, 92] on span "Plan" at bounding box center [187, 91] width 20 height 13
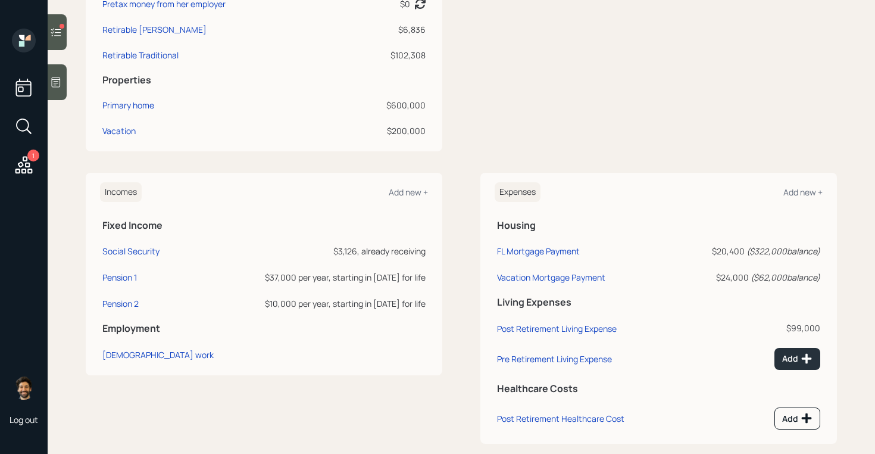
scroll to position [503, 0]
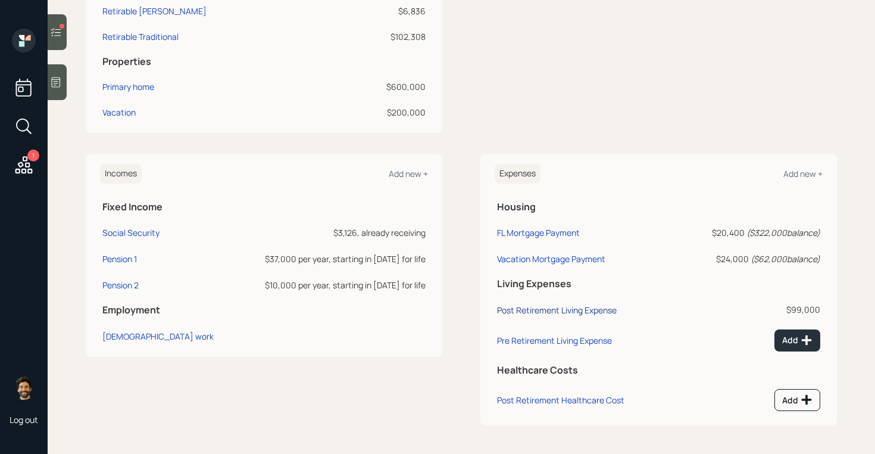
click at [565, 313] on div "Post Retirement Living Expense" at bounding box center [557, 309] width 120 height 11
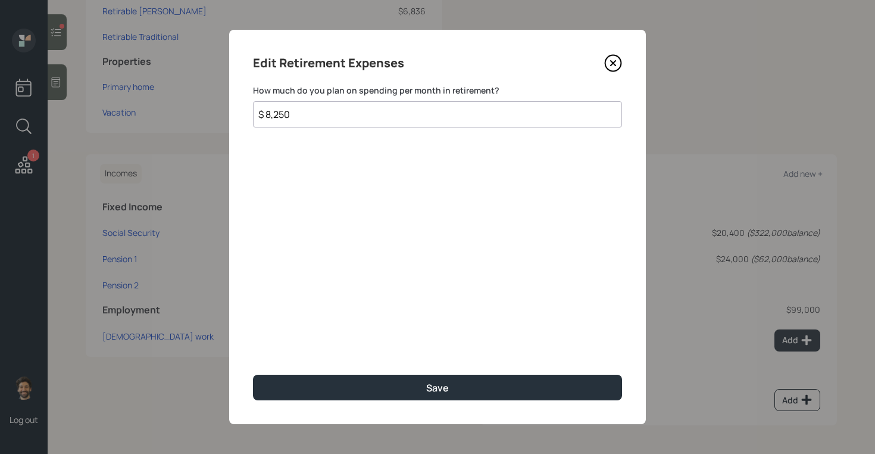
click at [292, 120] on input "$ 8,250" at bounding box center [437, 114] width 369 height 26
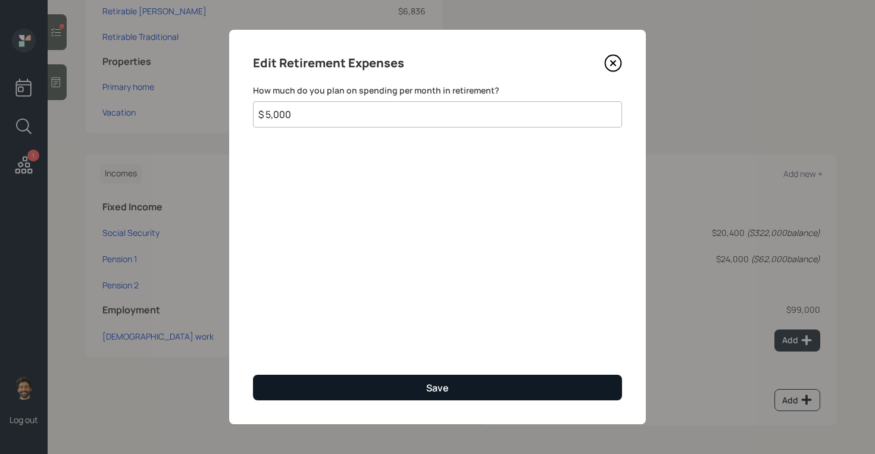
type input "$ 5,000"
click at [341, 395] on button "Save" at bounding box center [437, 388] width 369 height 26
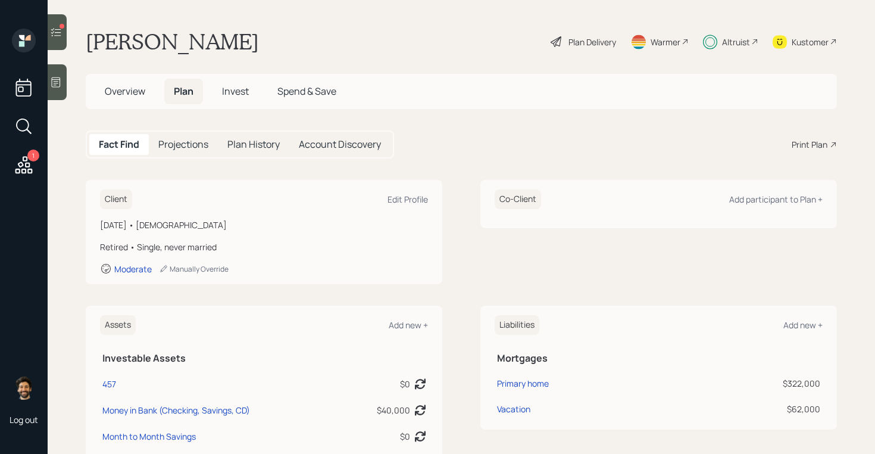
click at [589, 40] on div "Plan Delivery" at bounding box center [593, 42] width 48 height 13
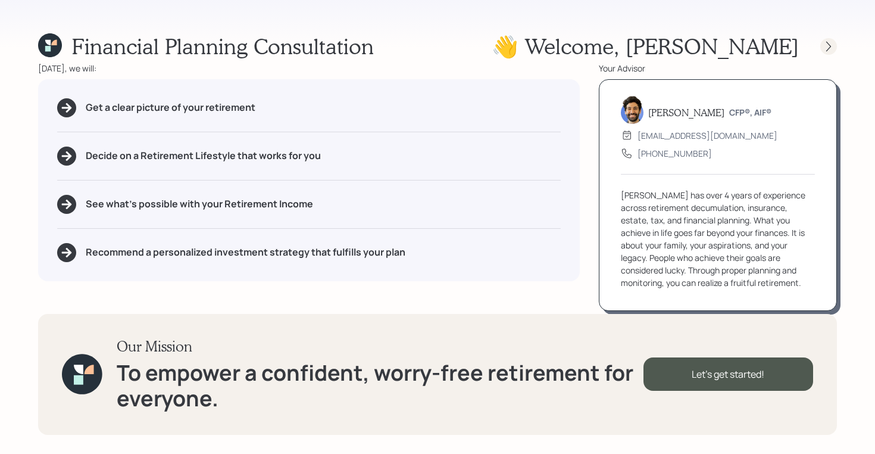
click at [824, 46] on icon at bounding box center [829, 46] width 12 height 12
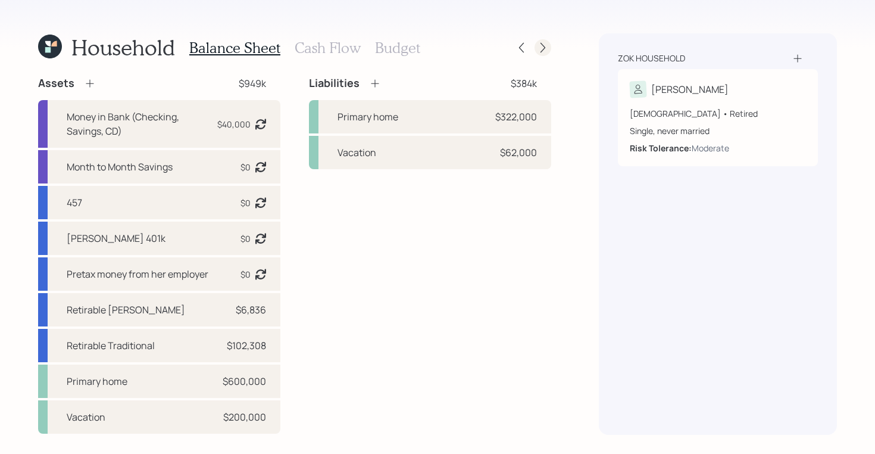
click at [542, 51] on icon at bounding box center [543, 48] width 5 height 10
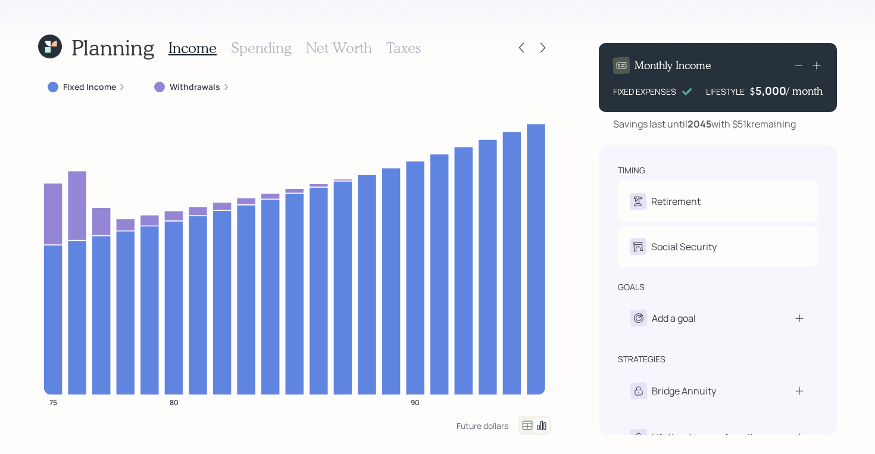
click at [45, 51] on icon at bounding box center [47, 49] width 5 height 5
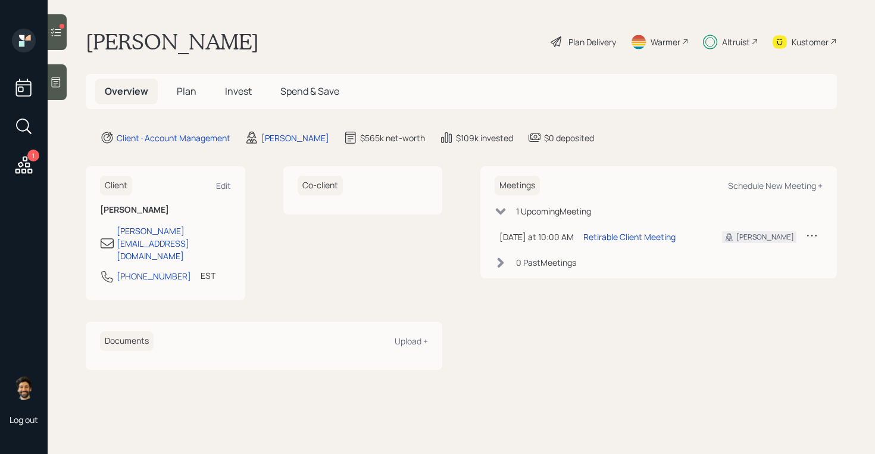
click at [194, 86] on span "Plan" at bounding box center [187, 91] width 20 height 13
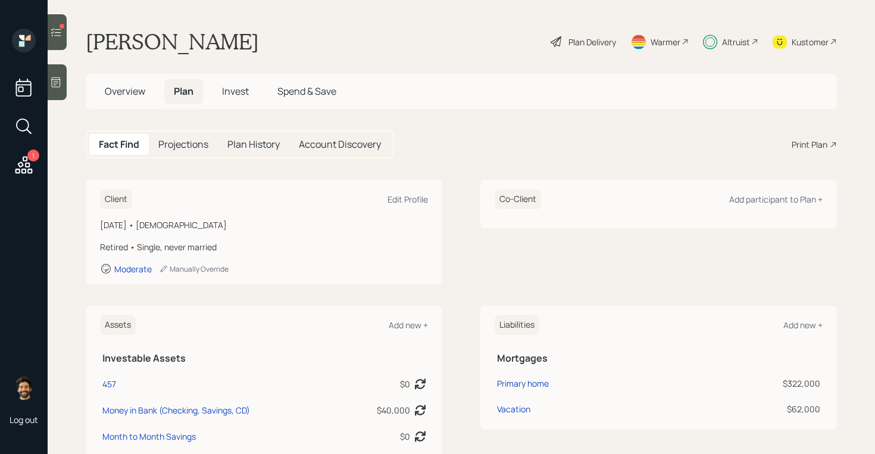
scroll to position [503, 0]
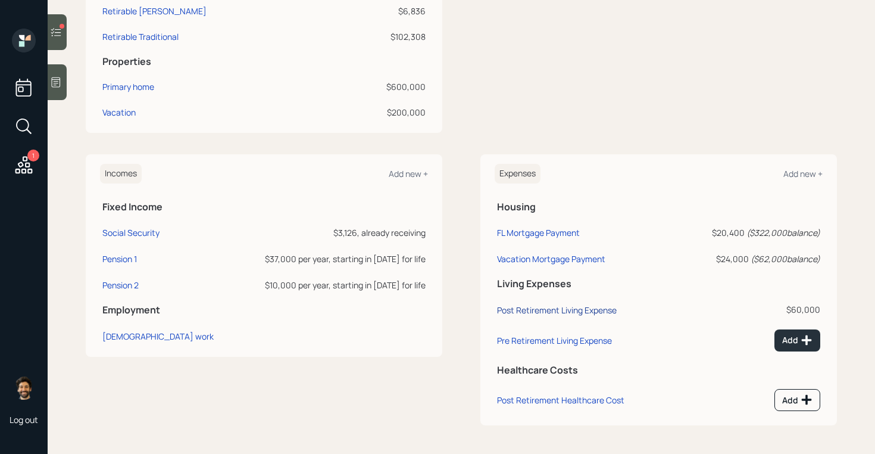
click at [560, 310] on div "Post Retirement Living Expense" at bounding box center [557, 309] width 120 height 11
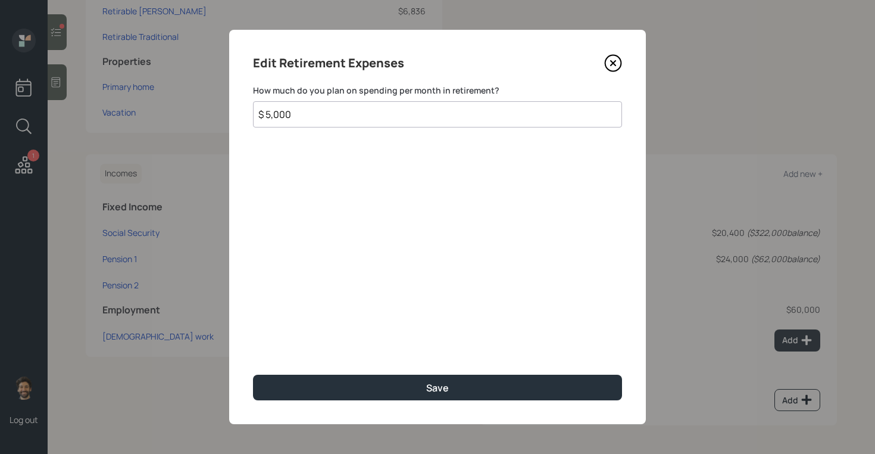
click at [298, 119] on input "$ 5,000" at bounding box center [437, 114] width 369 height 26
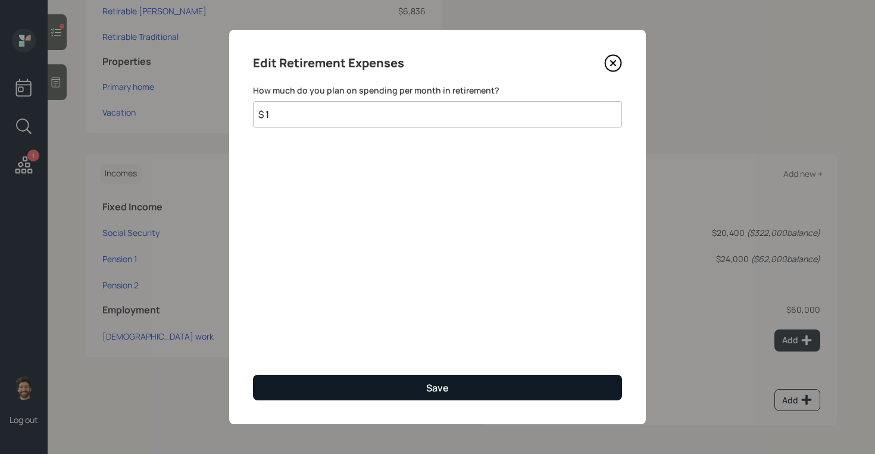
type input "$ 1"
click at [316, 381] on button "Save" at bounding box center [437, 388] width 369 height 26
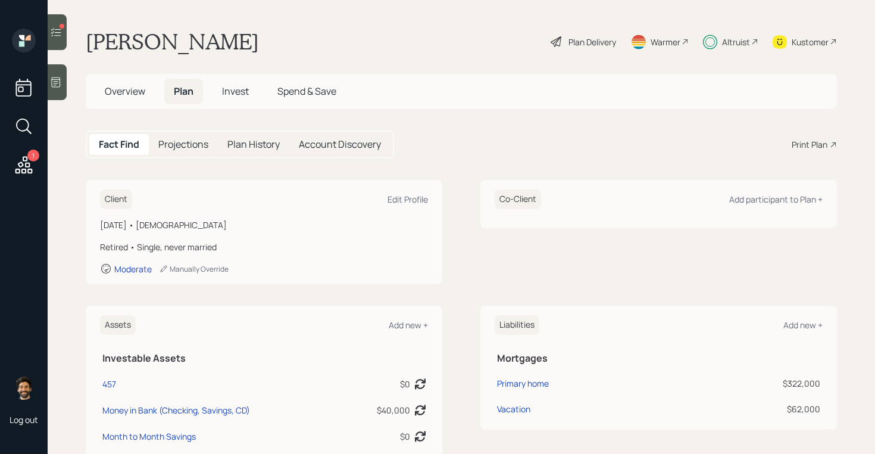
click at [608, 45] on div "Plan Delivery" at bounding box center [593, 42] width 48 height 13
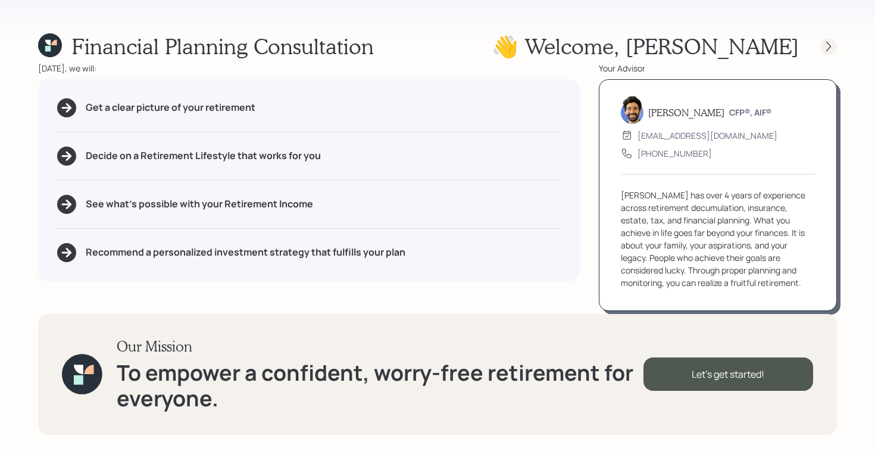
click at [828, 49] on icon at bounding box center [828, 46] width 5 height 10
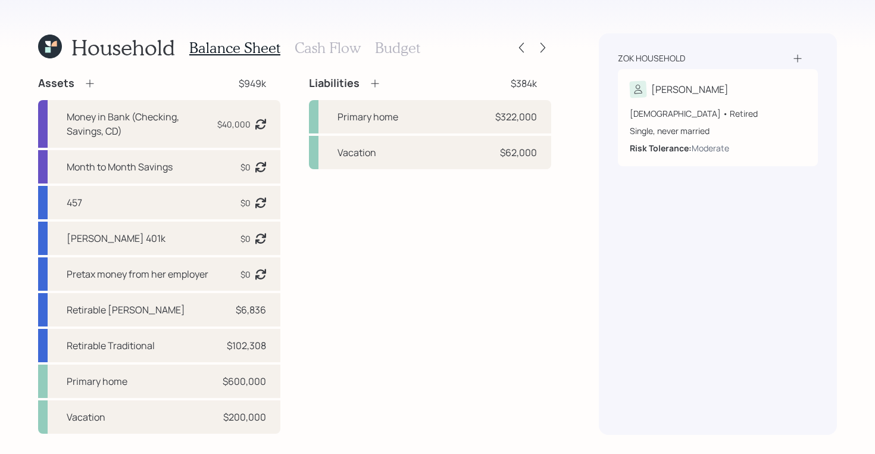
click at [314, 54] on h3 "Cash Flow" at bounding box center [328, 47] width 66 height 17
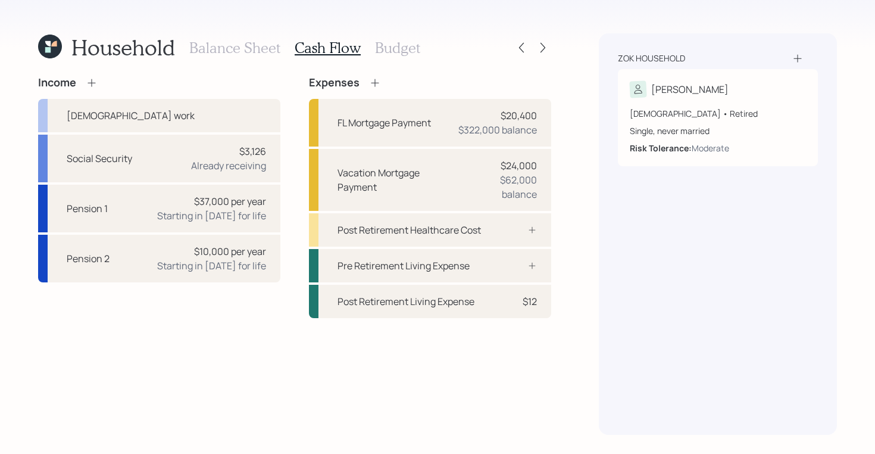
click at [397, 52] on h3 "Budget" at bounding box center [397, 47] width 45 height 17
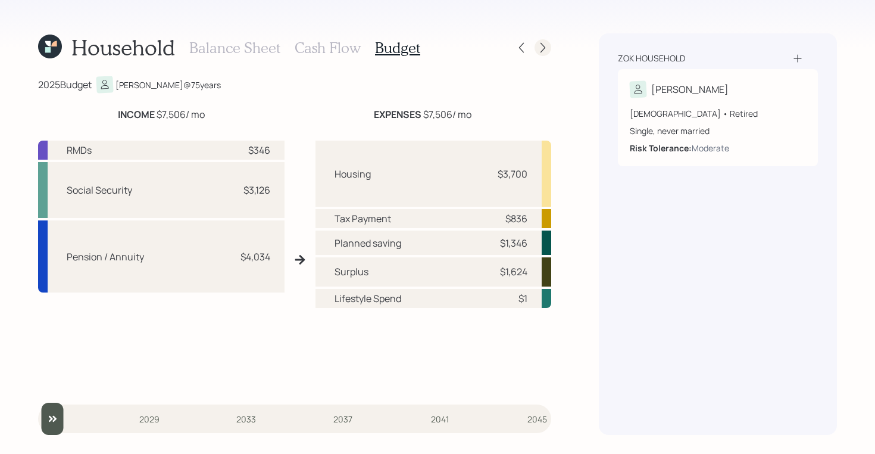
click at [542, 48] on icon at bounding box center [543, 48] width 12 height 12
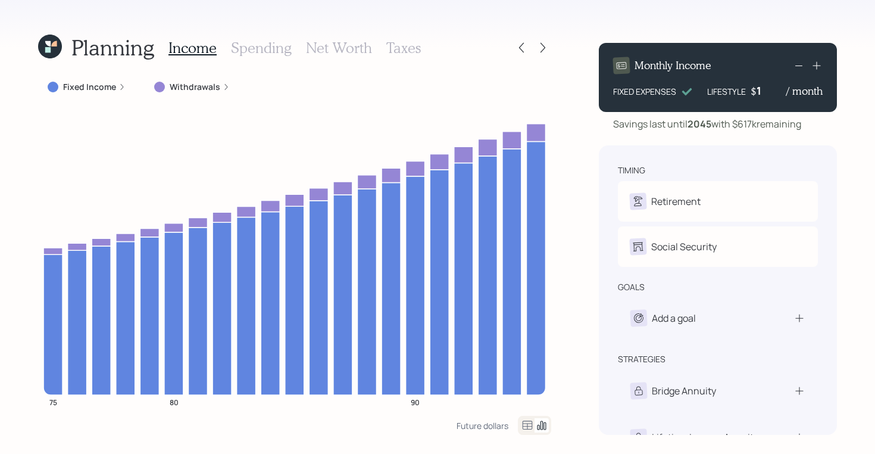
click at [526, 424] on icon at bounding box center [527, 425] width 14 height 14
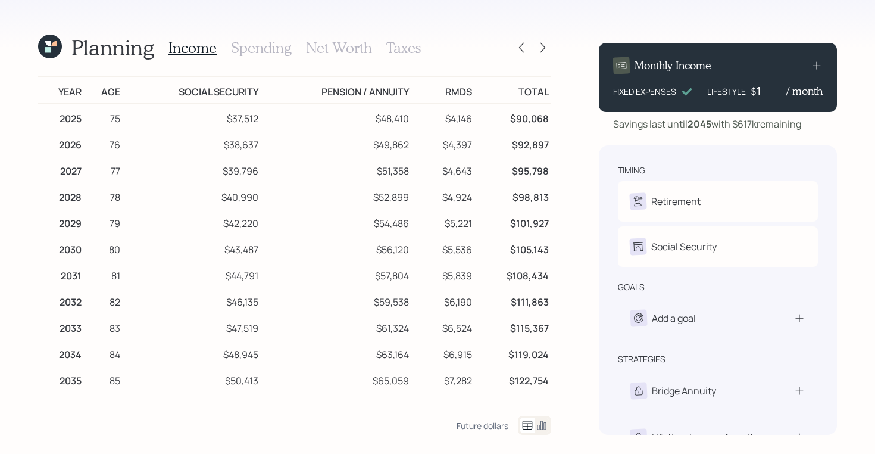
click at [52, 48] on icon at bounding box center [50, 47] width 24 height 24
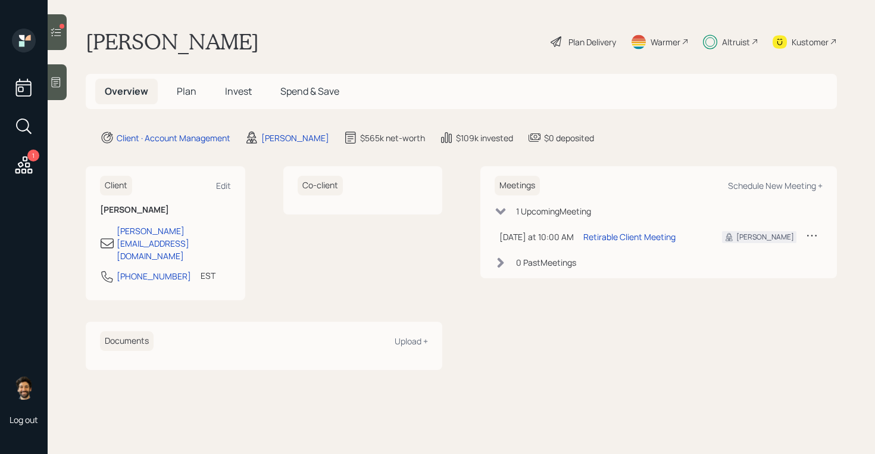
click at [192, 96] on span "Plan" at bounding box center [187, 91] width 20 height 13
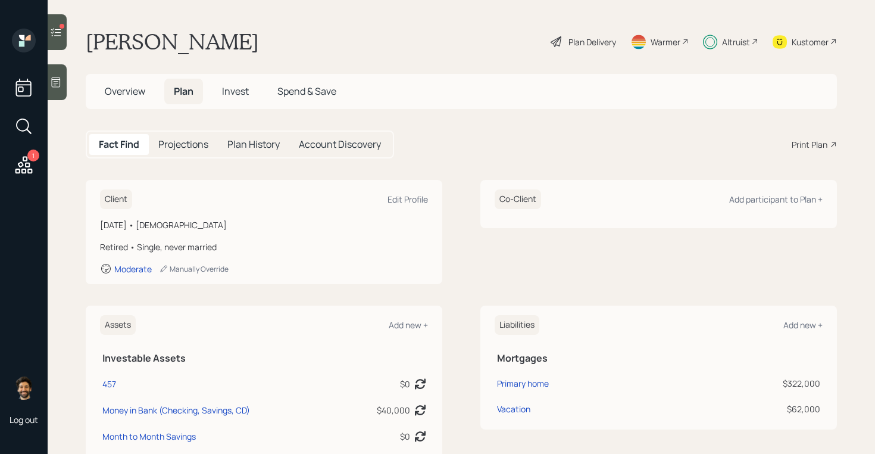
click at [63, 40] on div at bounding box center [57, 32] width 19 height 36
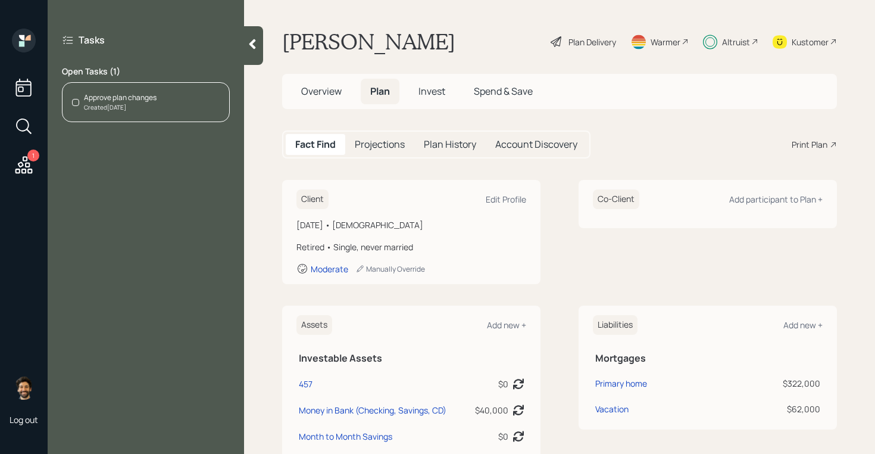
click at [159, 101] on div "Approve plan changes Created Today" at bounding box center [146, 102] width 168 height 40
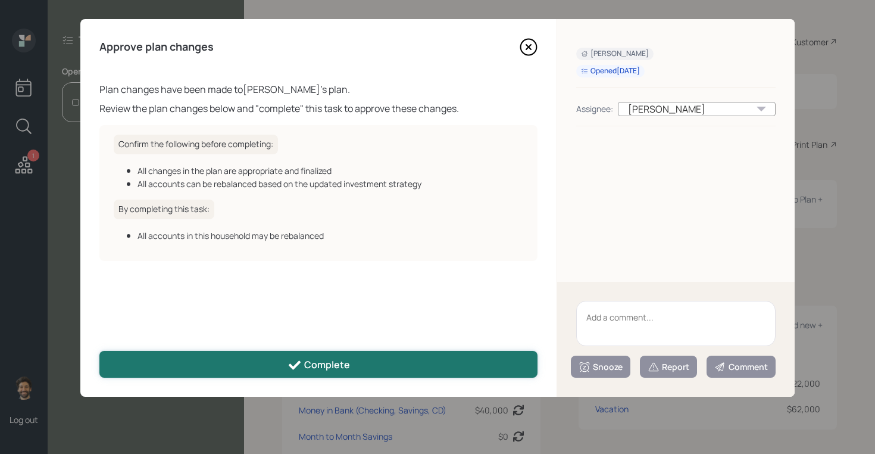
click at [389, 365] on button "Complete" at bounding box center [318, 364] width 438 height 27
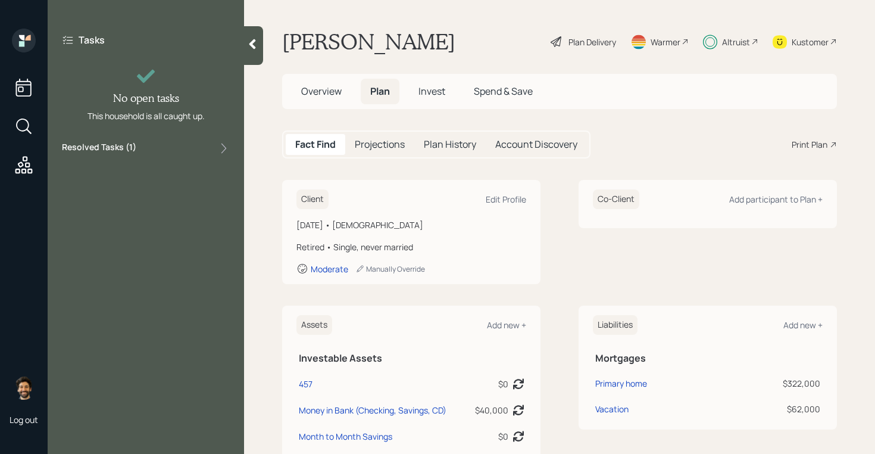
click at [252, 51] on div at bounding box center [253, 45] width 19 height 39
